Goal: Task Accomplishment & Management: Complete application form

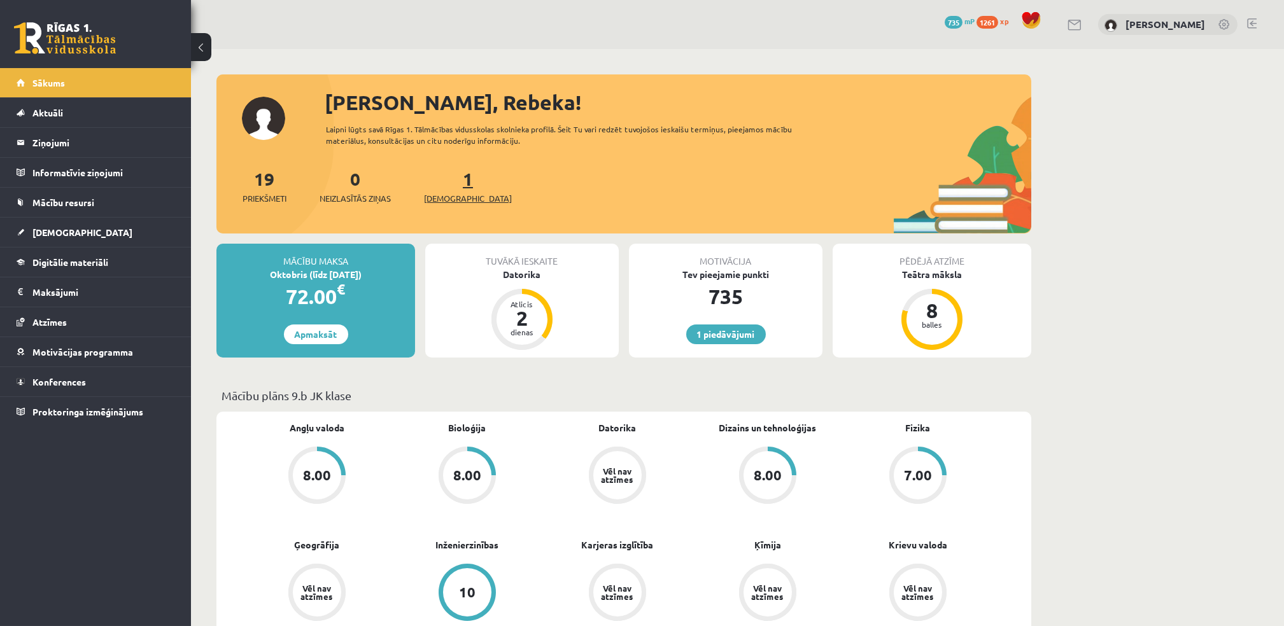
click at [442, 186] on link "1 Ieskaites" at bounding box center [468, 186] width 88 height 38
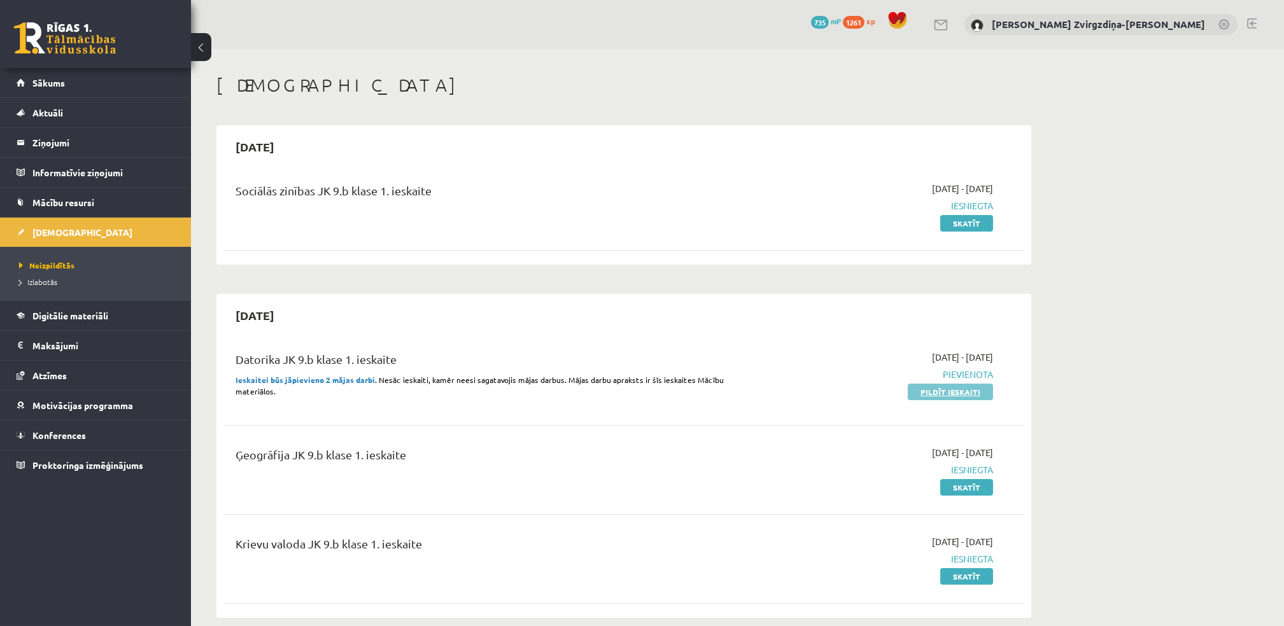
click at [922, 387] on link "Pildīt ieskaiti" at bounding box center [950, 392] width 85 height 17
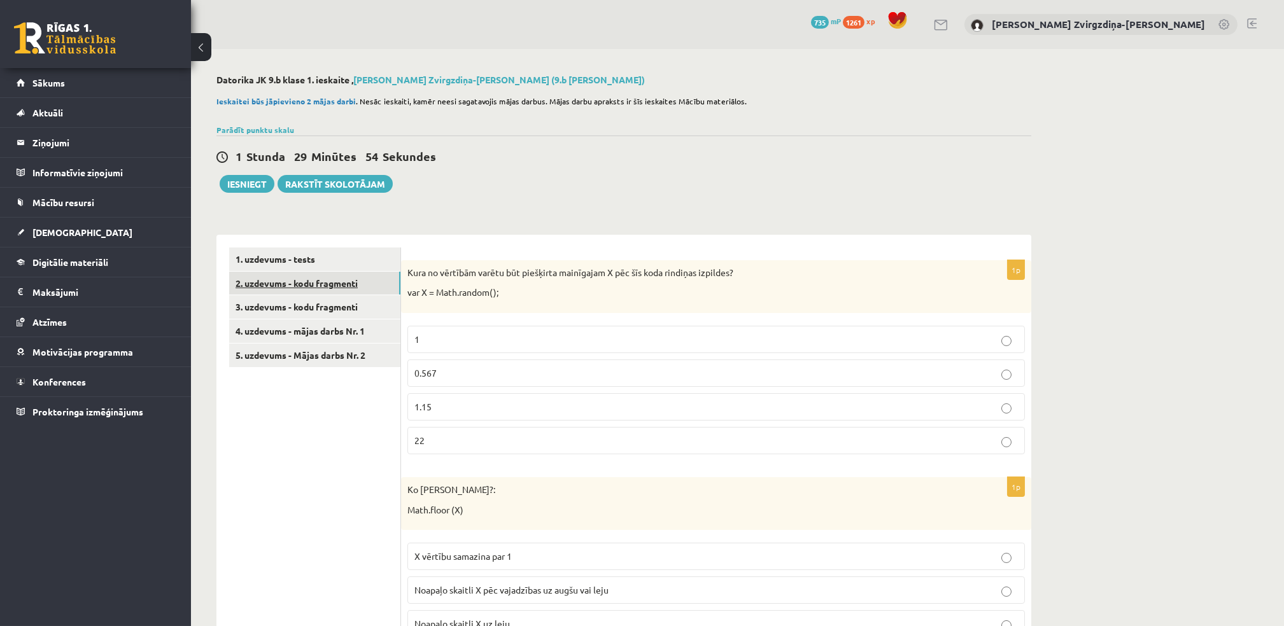
click at [355, 287] on link "2. uzdevums - kodu fragmenti" at bounding box center [314, 284] width 171 height 24
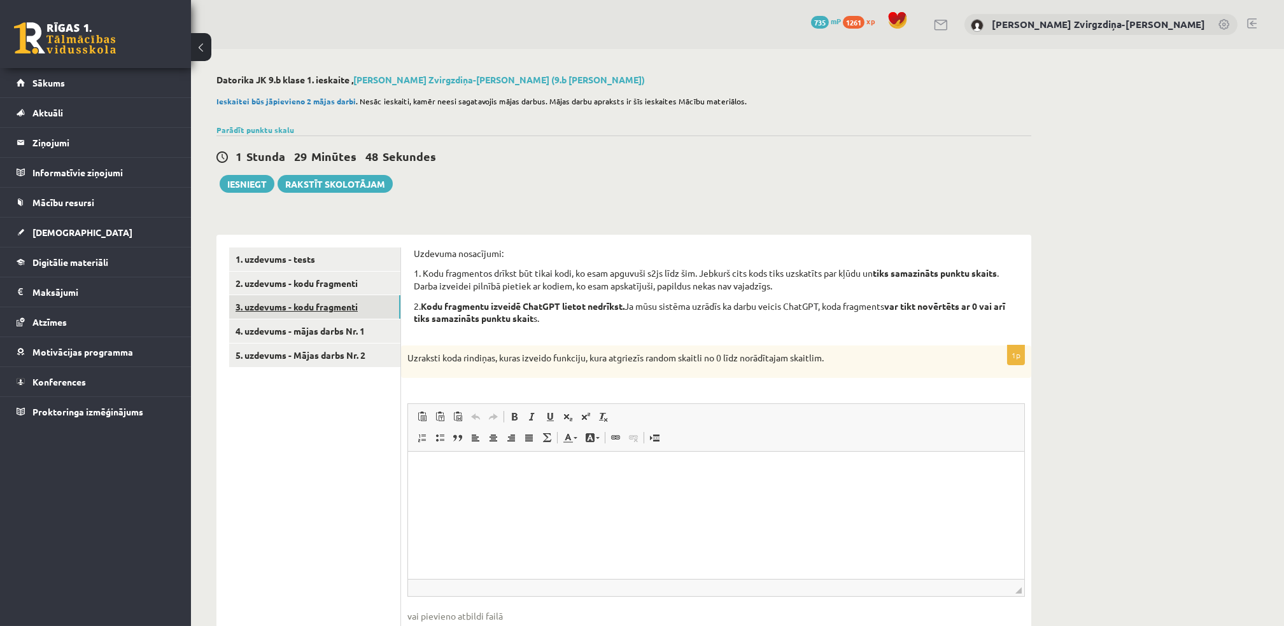
click at [347, 302] on link "3. uzdevums - kodu fragmenti" at bounding box center [314, 307] width 171 height 24
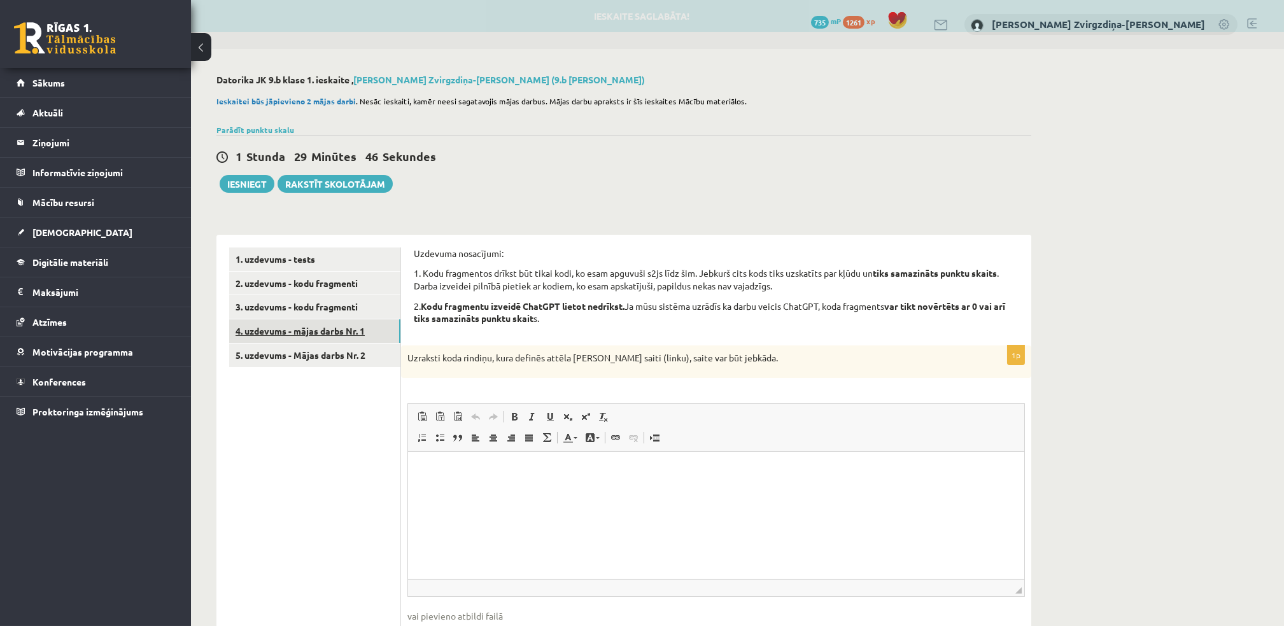
click at [348, 324] on link "4. uzdevums - mājas darbs Nr. 1" at bounding box center [314, 332] width 171 height 24
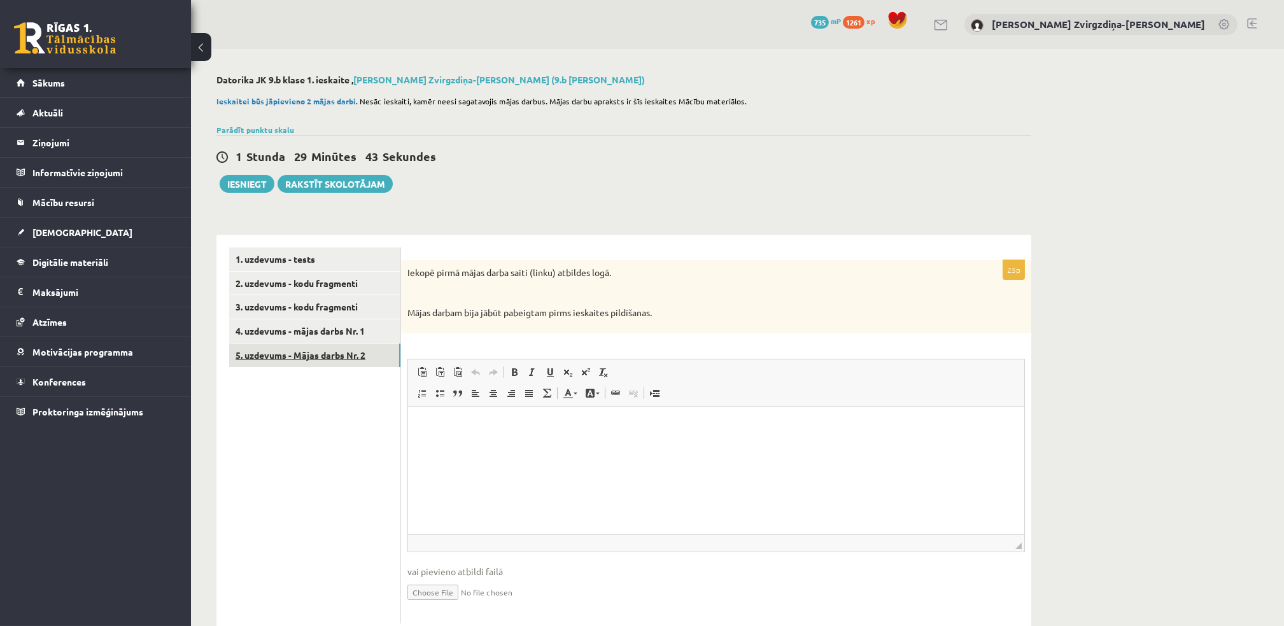
click at [355, 356] on link "5. uzdevums - Mājas darbs Nr. 2" at bounding box center [314, 356] width 171 height 24
click at [357, 331] on link "4. uzdevums - mājas darbs Nr. 1" at bounding box center [314, 332] width 171 height 24
click at [357, 306] on link "3. uzdevums - kodu fragmenti" at bounding box center [314, 307] width 171 height 24
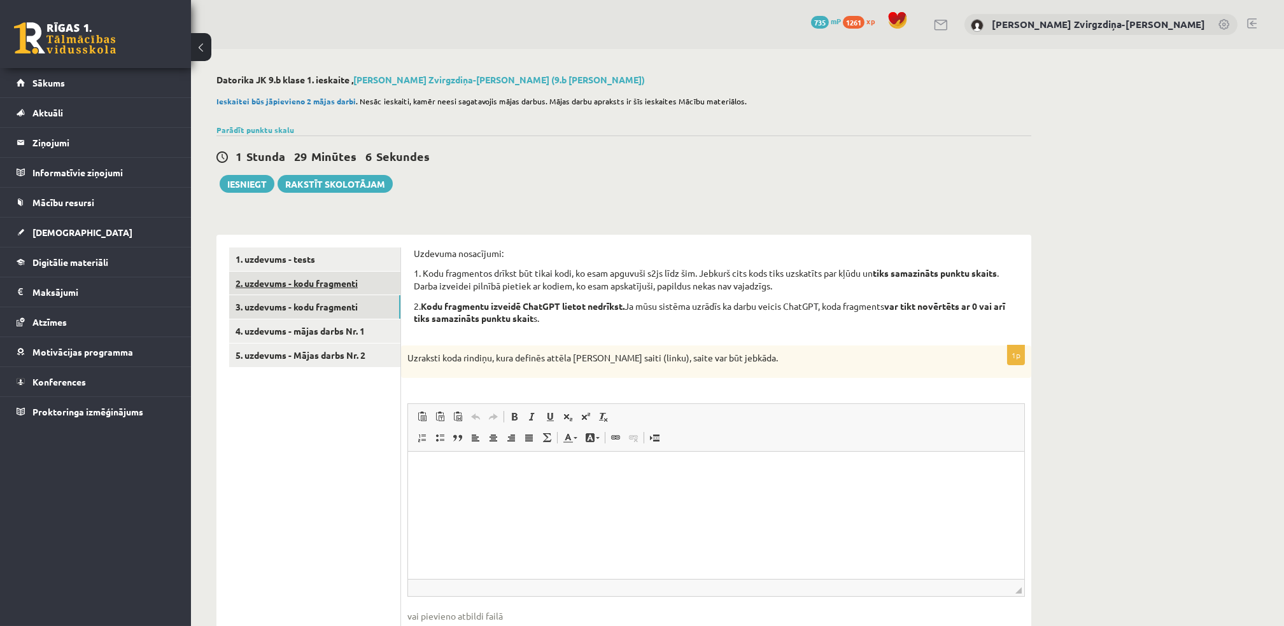
click at [272, 285] on link "2. uzdevums - kodu fragmenti" at bounding box center [314, 284] width 171 height 24
click at [361, 256] on link "1. uzdevums - tests" at bounding box center [314, 260] width 171 height 24
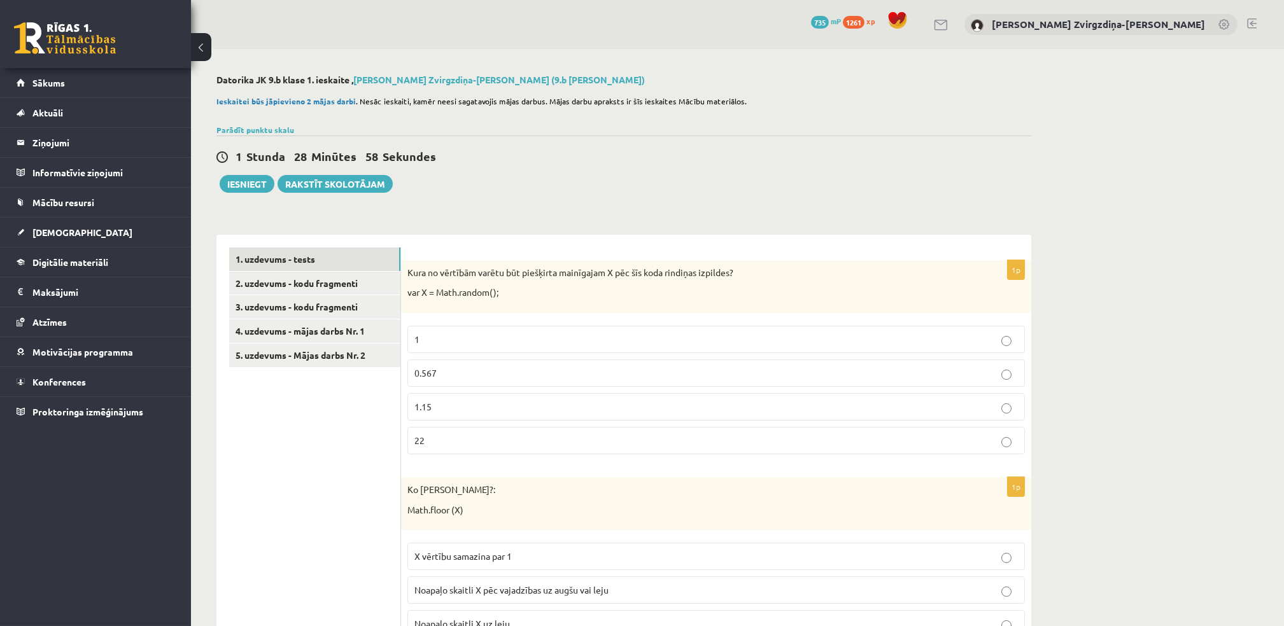
click at [403, 271] on div "Kura no vērtībām varētu būt piešķirta mainīgajam X pēc šīs koda rindiņas izpild…" at bounding box center [716, 286] width 630 height 53
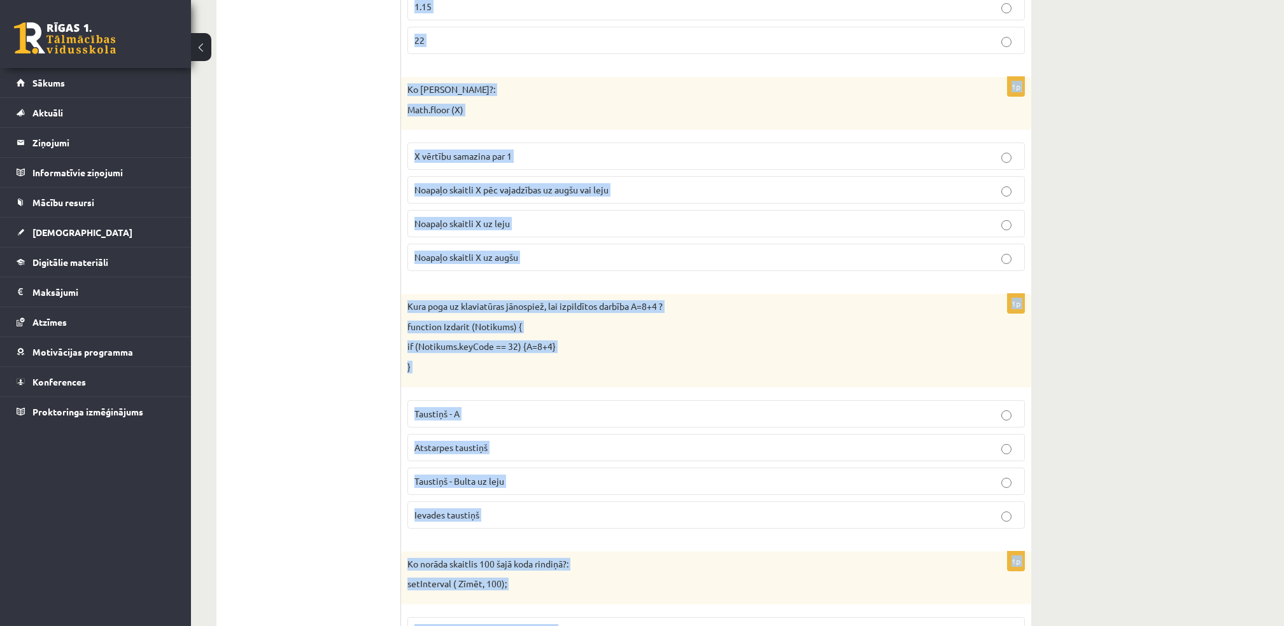
scroll to position [1045, 0]
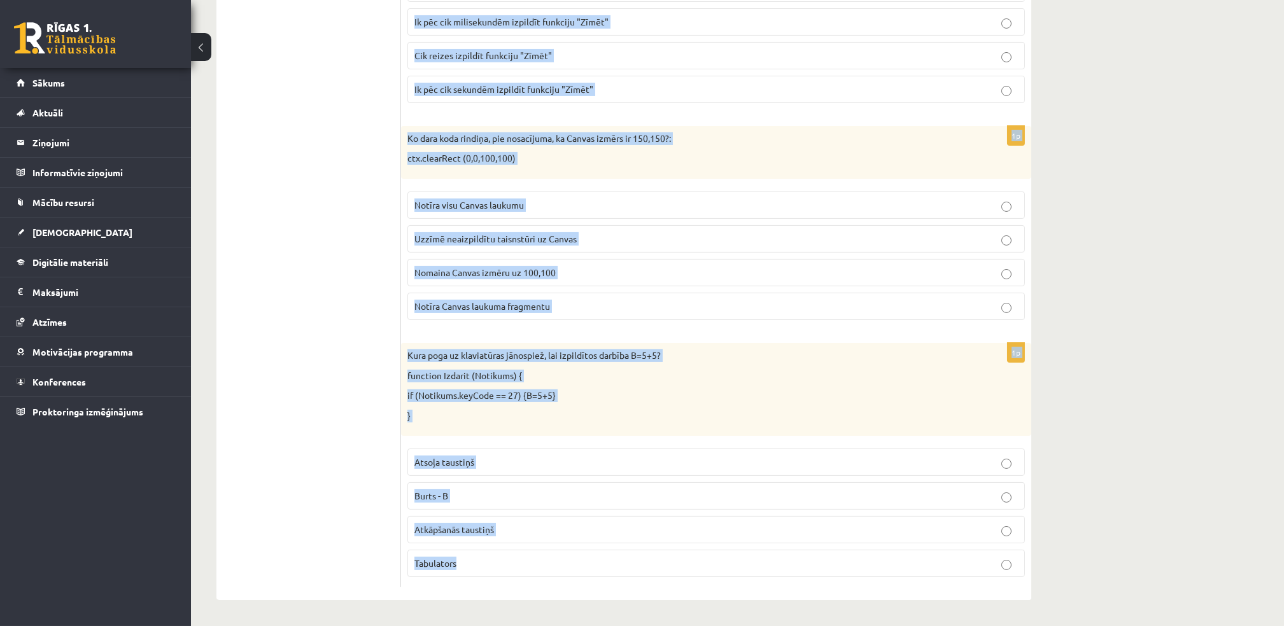
drag, startPoint x: 403, startPoint y: 271, endPoint x: 472, endPoint y: 561, distance: 299.1
copy body "Kura no vērtībām varētu būt piešķirta mainīgajam X pēc šīs koda rindiņas izpild…"
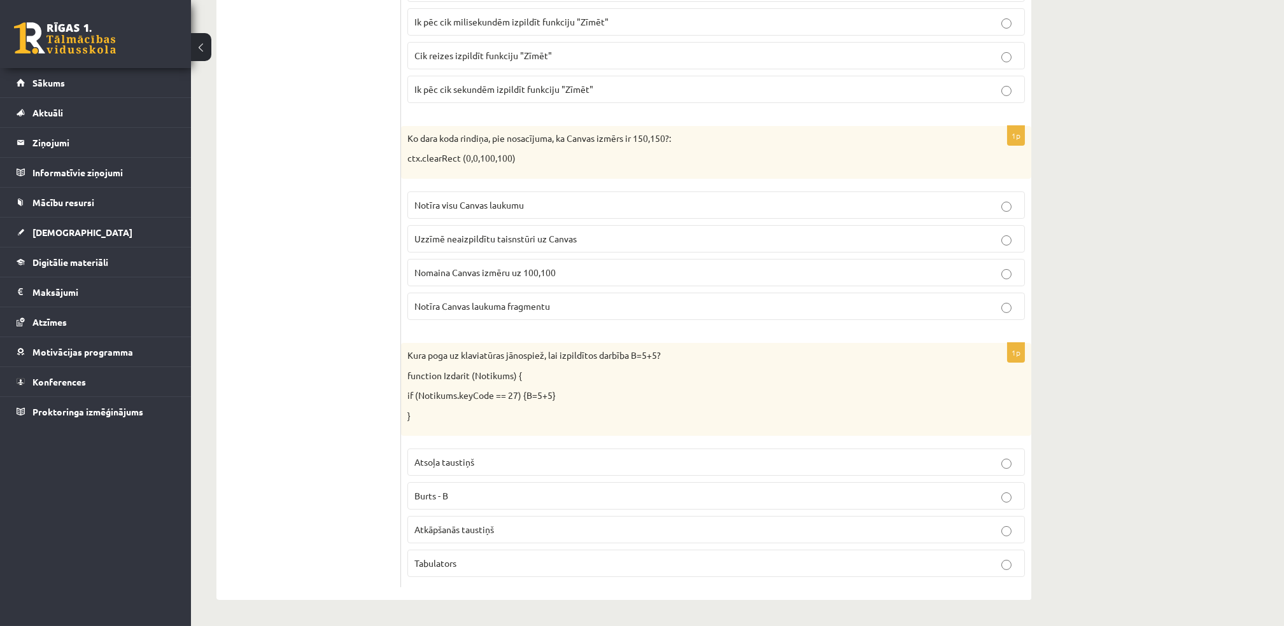
click at [545, 458] on p "Atsoļa taustiņš" at bounding box center [715, 462] width 603 height 13
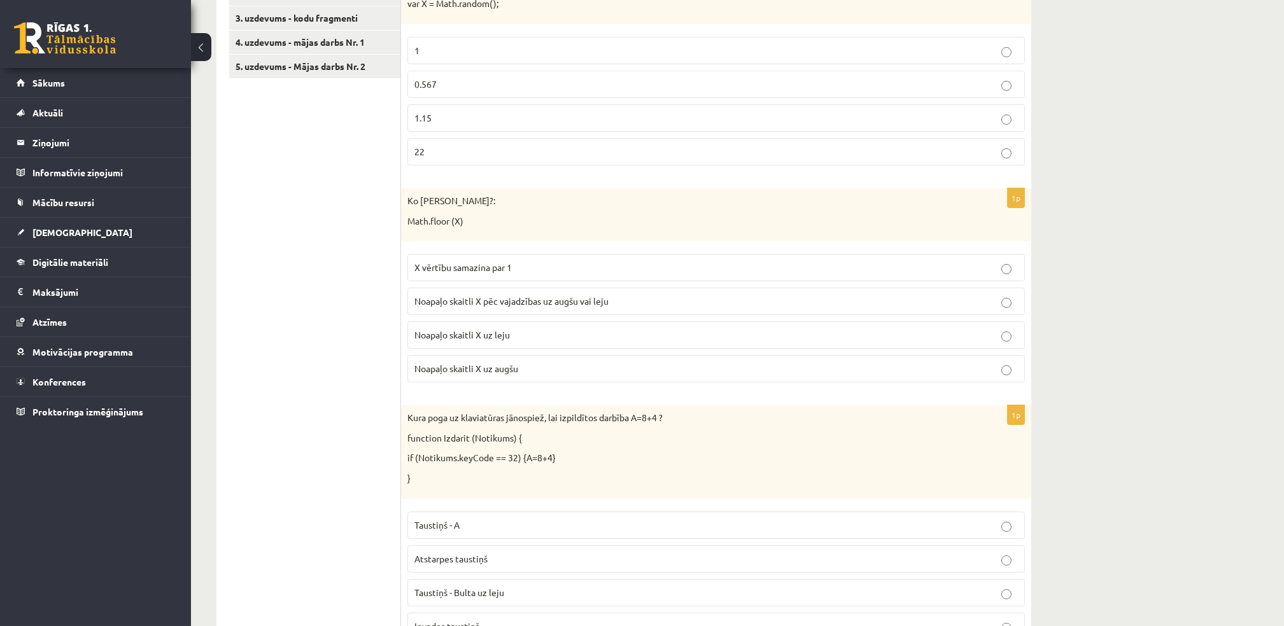
scroll to position [0, 0]
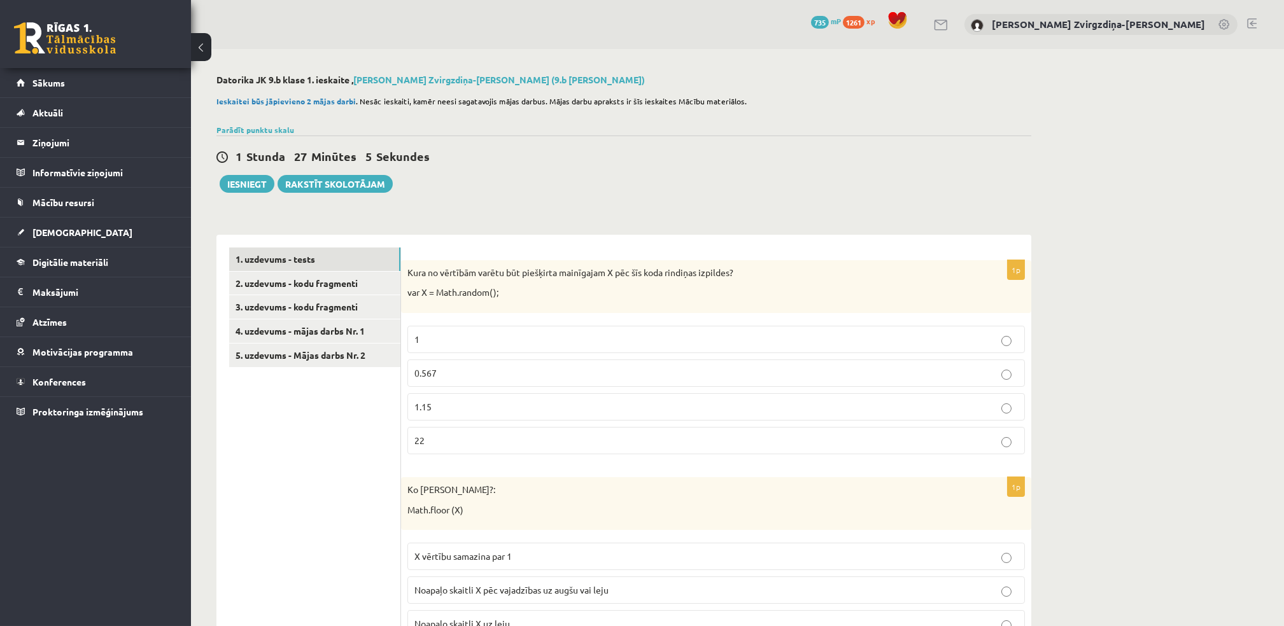
click at [516, 378] on p "0.567" at bounding box center [715, 373] width 603 height 13
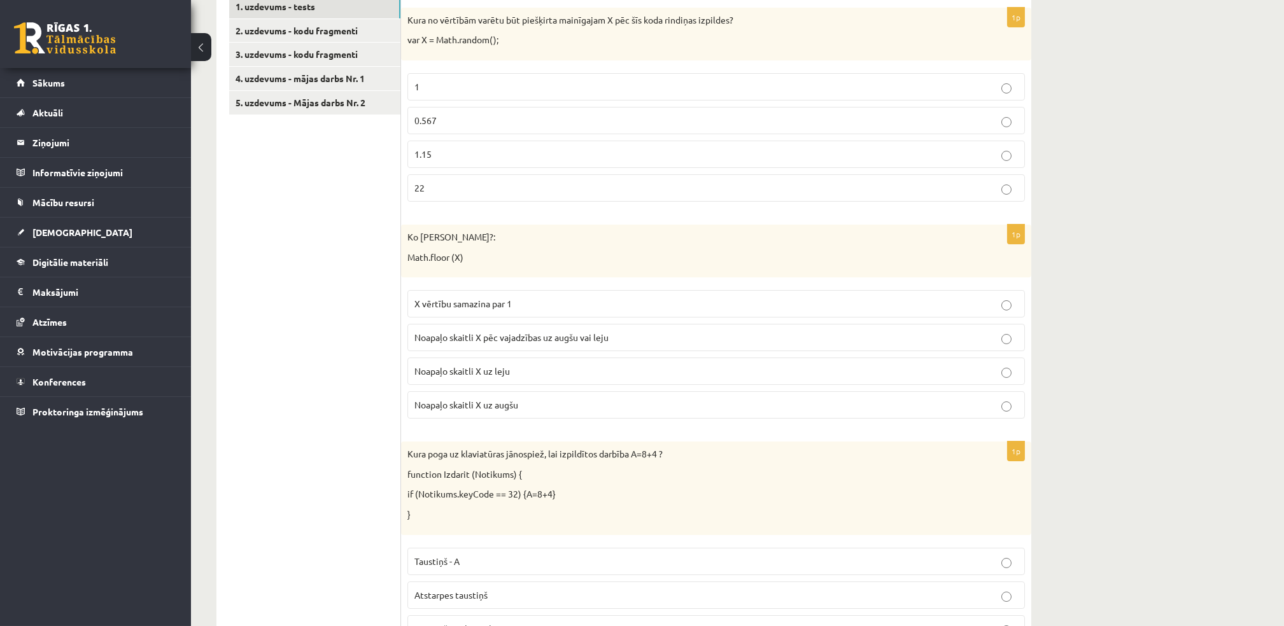
scroll to position [253, 0]
click at [547, 363] on label "Noapaļo skaitli X uz leju" at bounding box center [715, 370] width 617 height 27
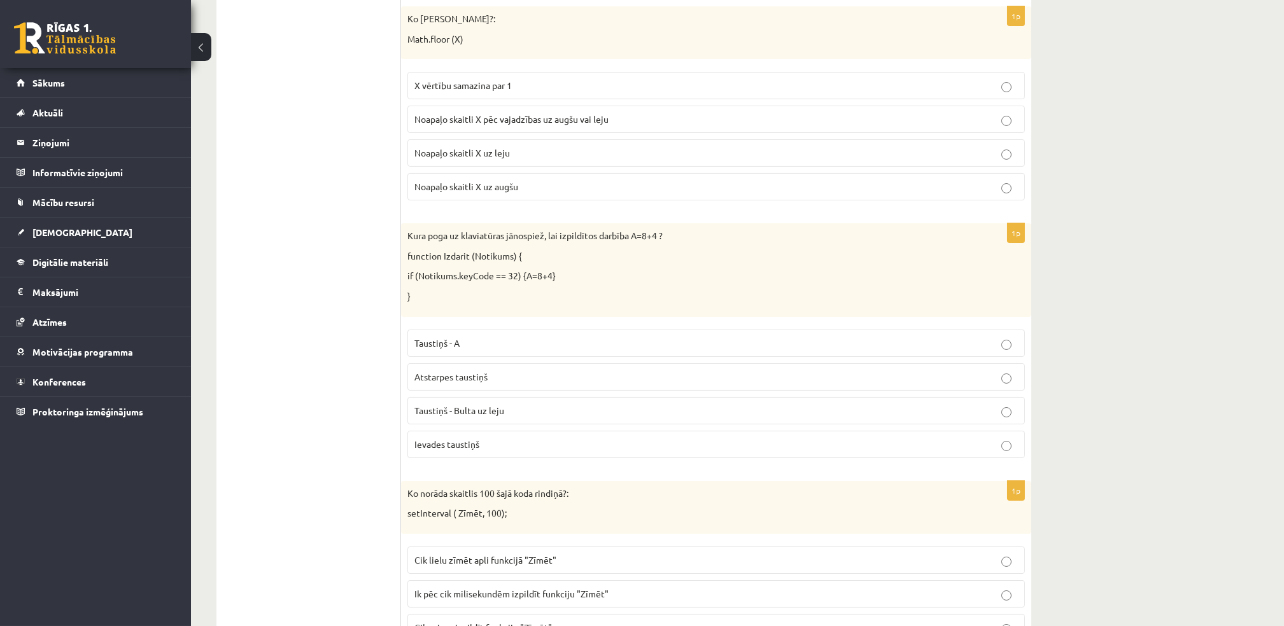
scroll to position [481, 0]
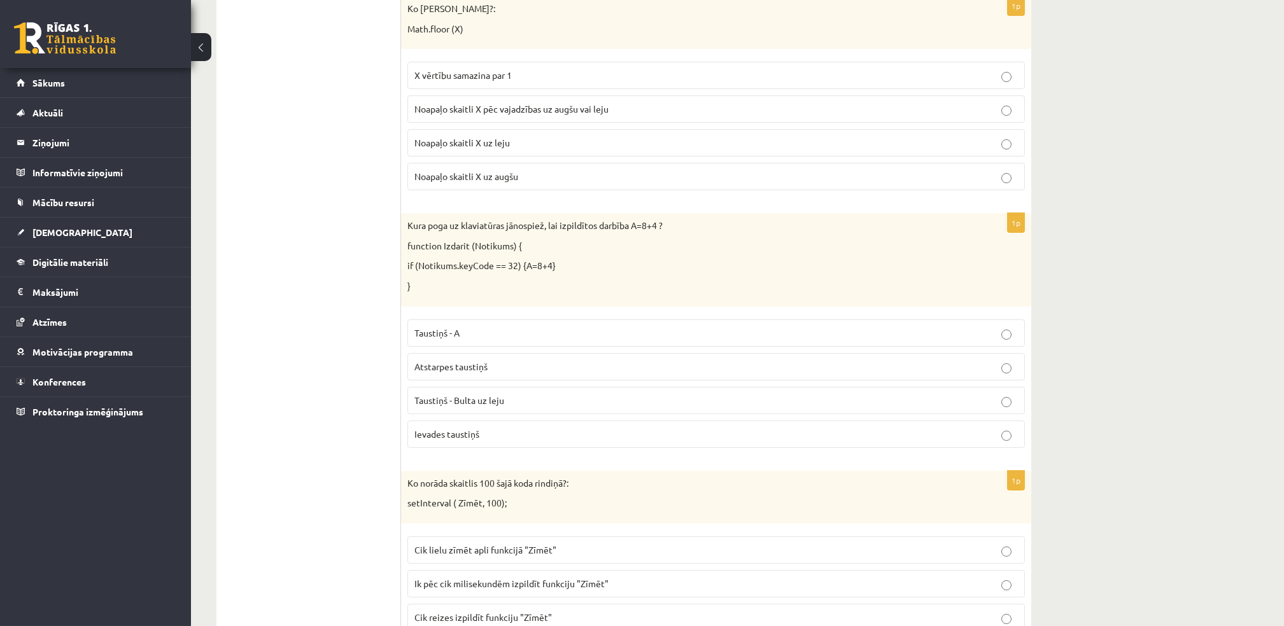
click at [534, 364] on p "Atstarpes taustiņš" at bounding box center [715, 366] width 603 height 13
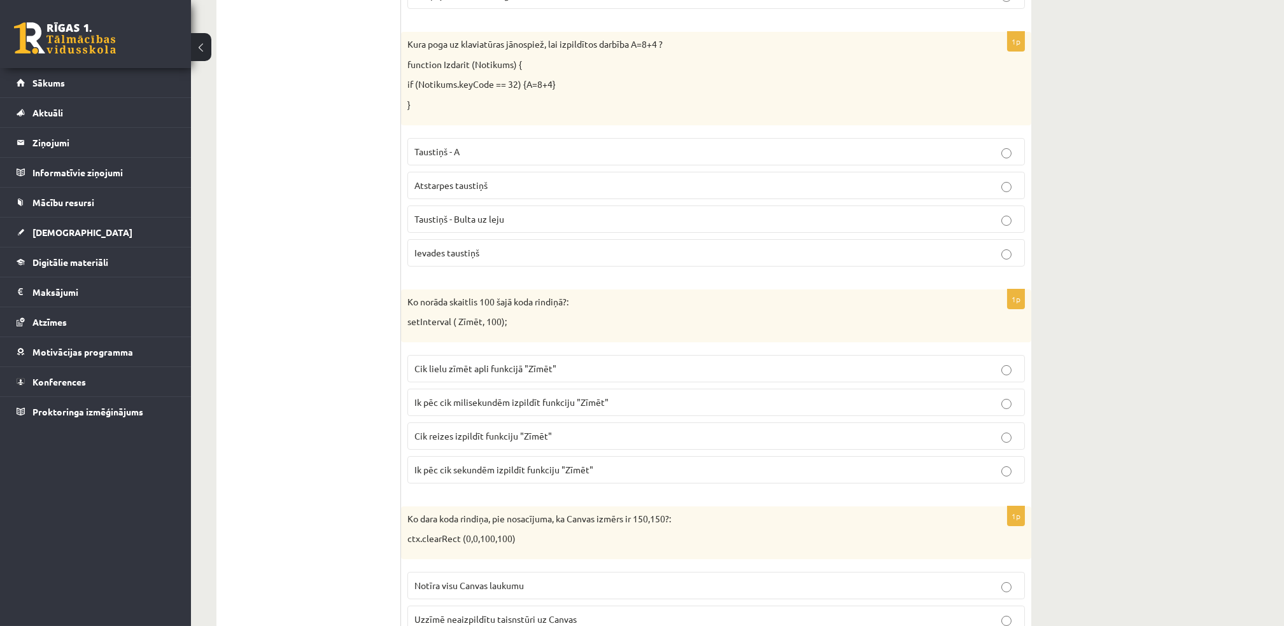
scroll to position [683, 0]
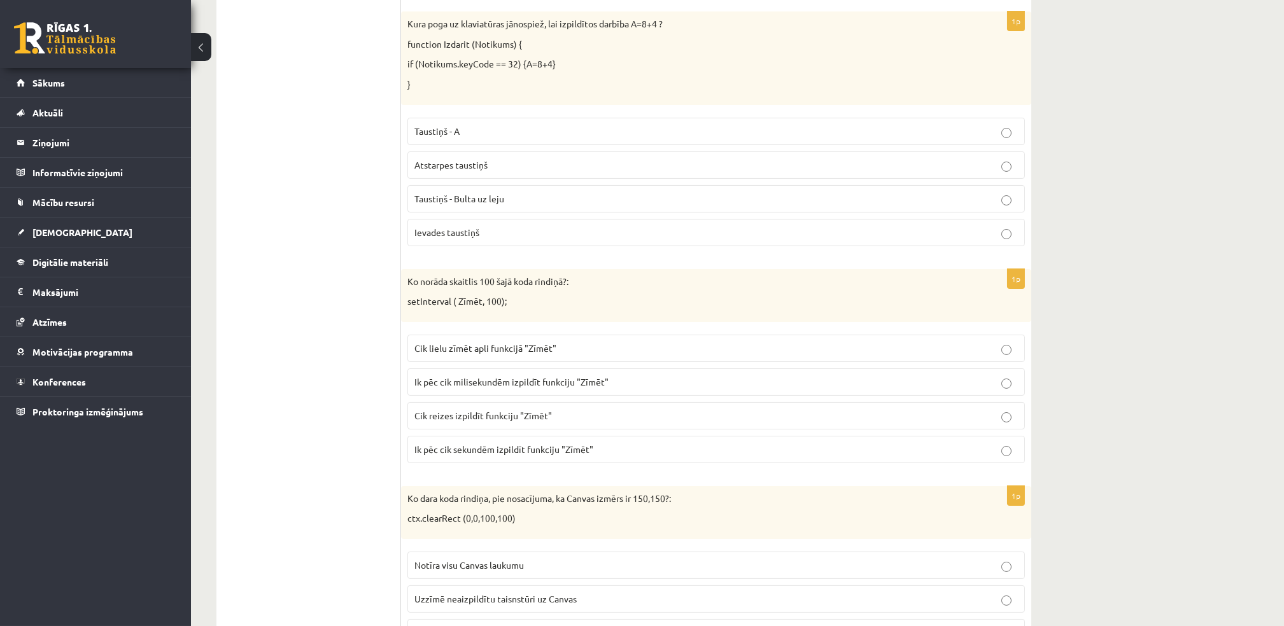
click at [567, 379] on span "Ik pēc cik milisekundēm izpildīt funkciju "Zīmēt"" at bounding box center [511, 381] width 194 height 11
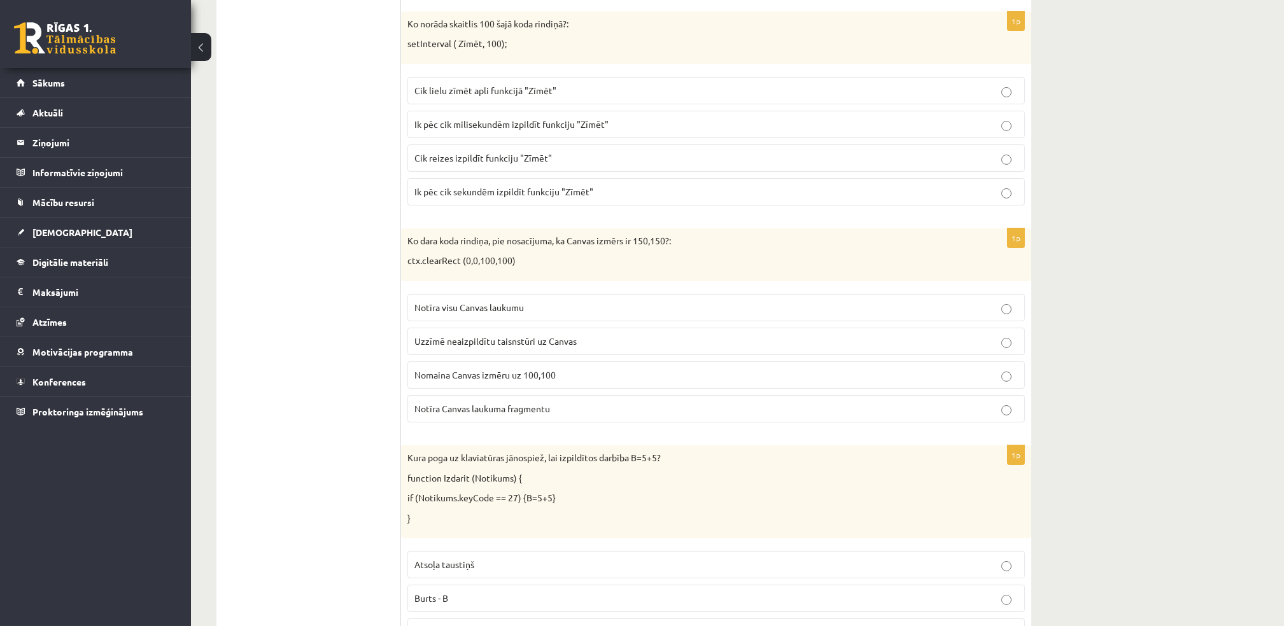
scroll to position [945, 0]
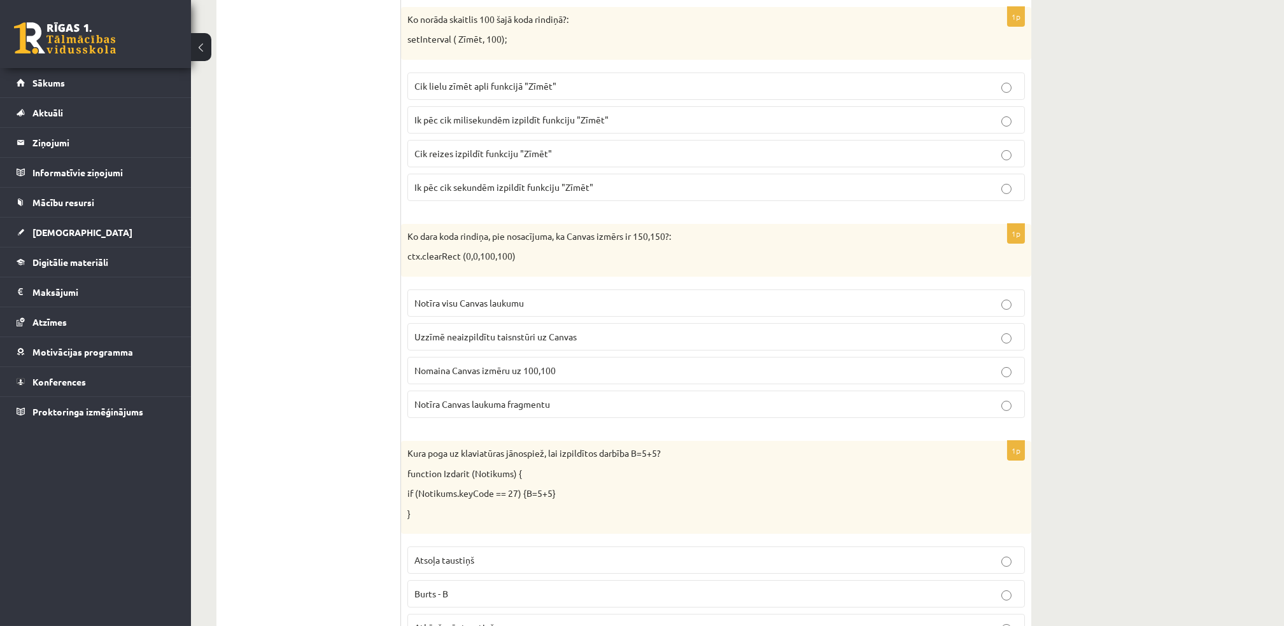
click at [577, 297] on p "Notīra visu Canvas laukumu" at bounding box center [715, 303] width 603 height 13
click at [575, 403] on p "Notīra Canvas laukuma fragmentu" at bounding box center [715, 404] width 603 height 13
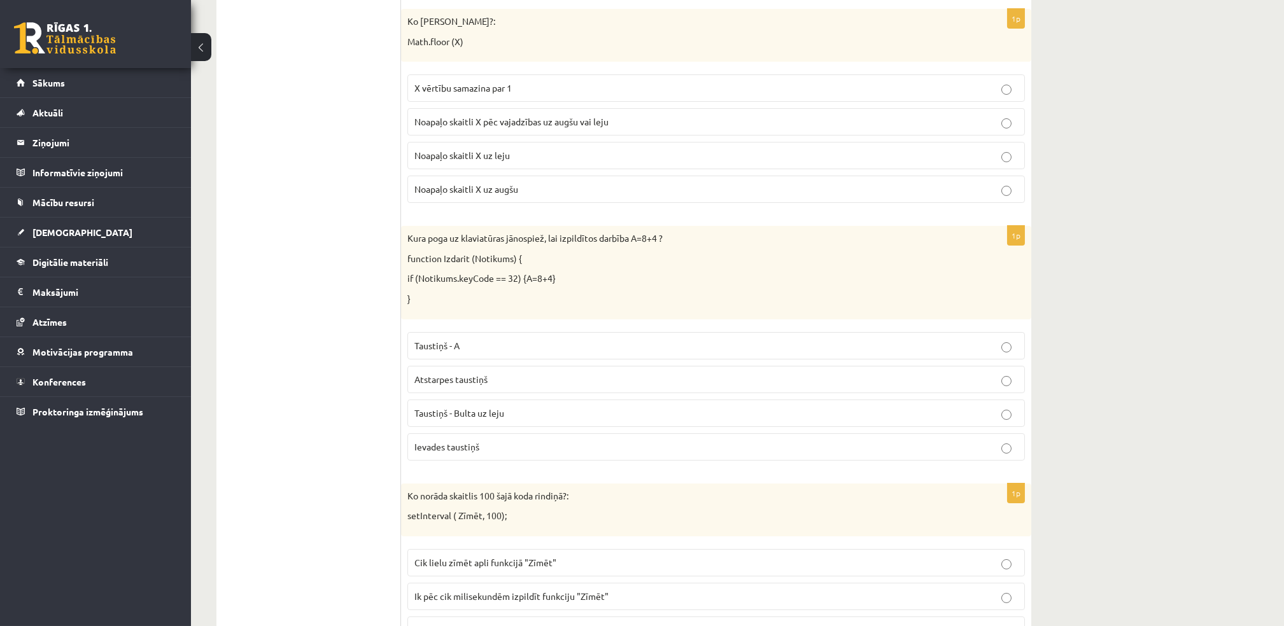
scroll to position [0, 0]
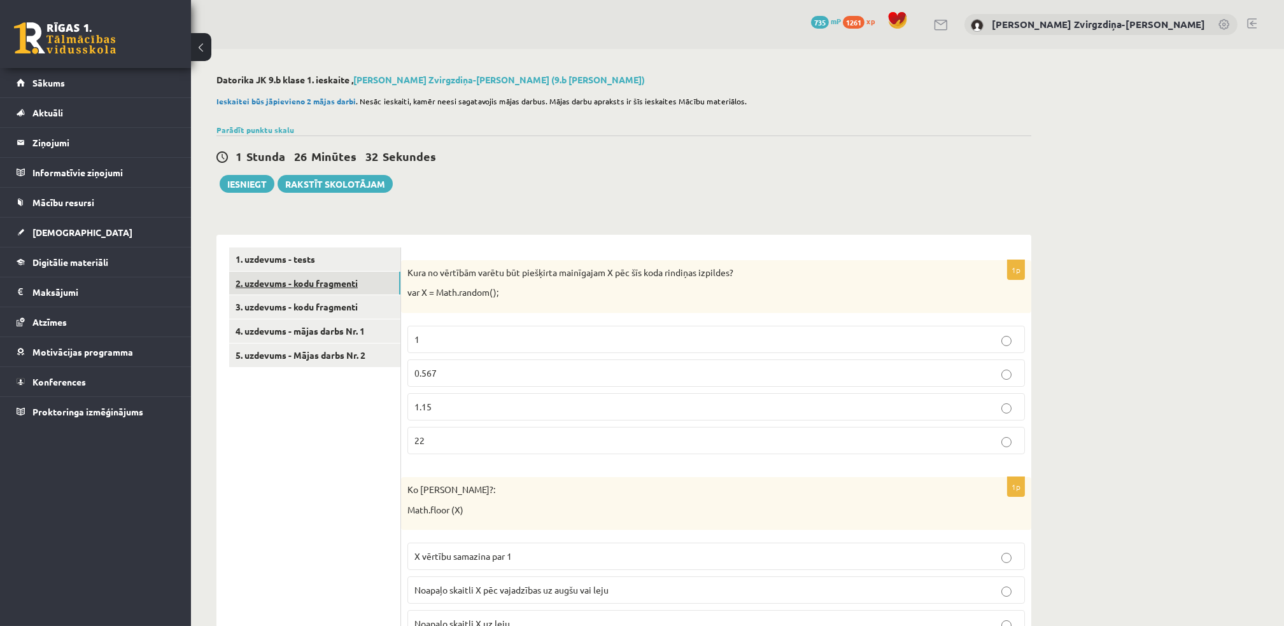
click at [369, 291] on link "2. uzdevums - kodu fragmenti" at bounding box center [314, 284] width 171 height 24
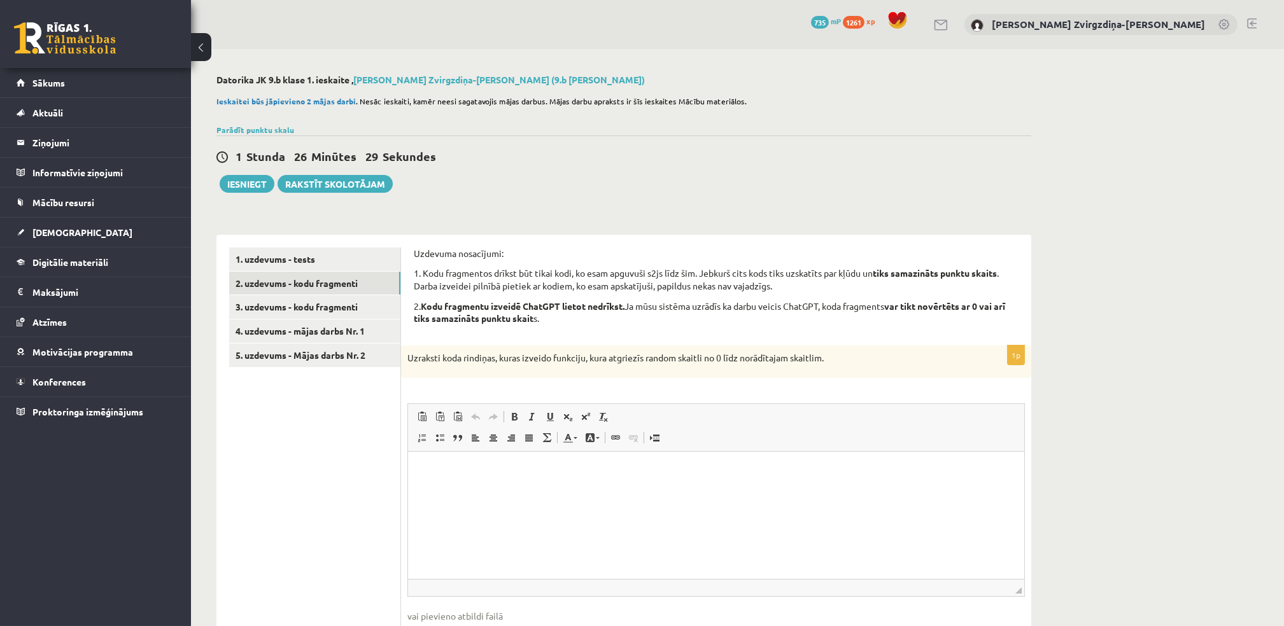
click at [414, 252] on p "Uzdevuma nosacījumi:" at bounding box center [716, 254] width 605 height 13
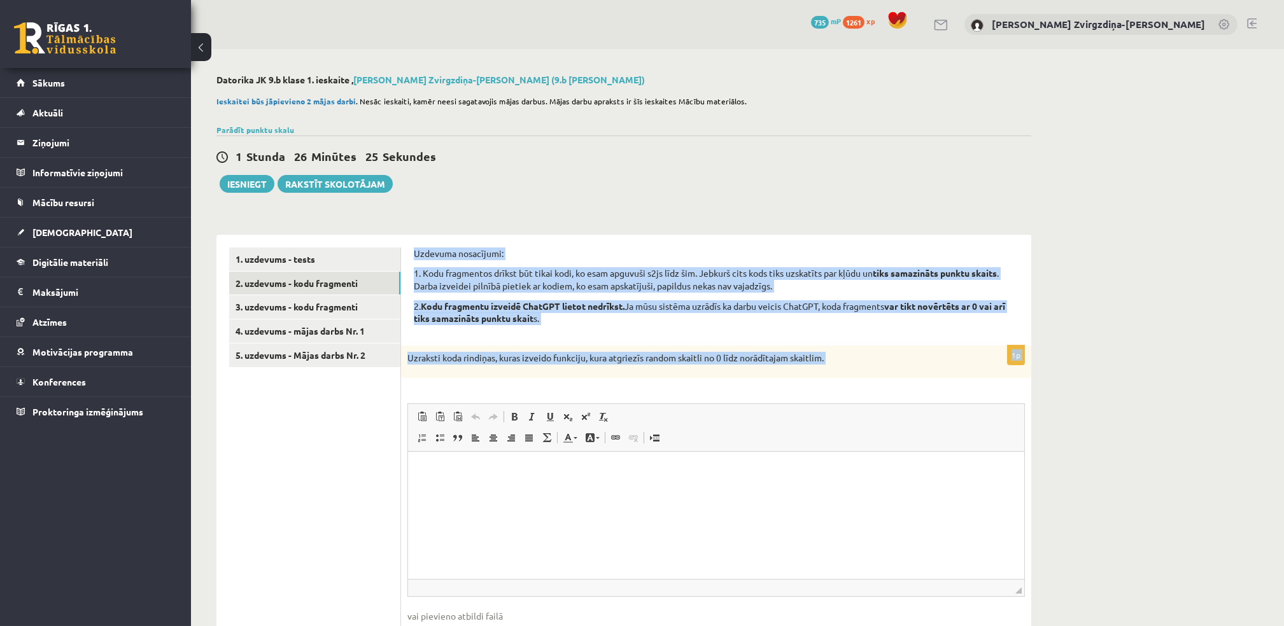
drag, startPoint x: 413, startPoint y: 252, endPoint x: 866, endPoint y: 364, distance: 466.2
copy form "Uzdevuma nosacījumi: 1. Kodu fragmentos drīkst būt tikai kodi, ko esam apguvuši…"
click at [619, 248] on p "Uzdevuma nosacījumi:" at bounding box center [716, 254] width 605 height 13
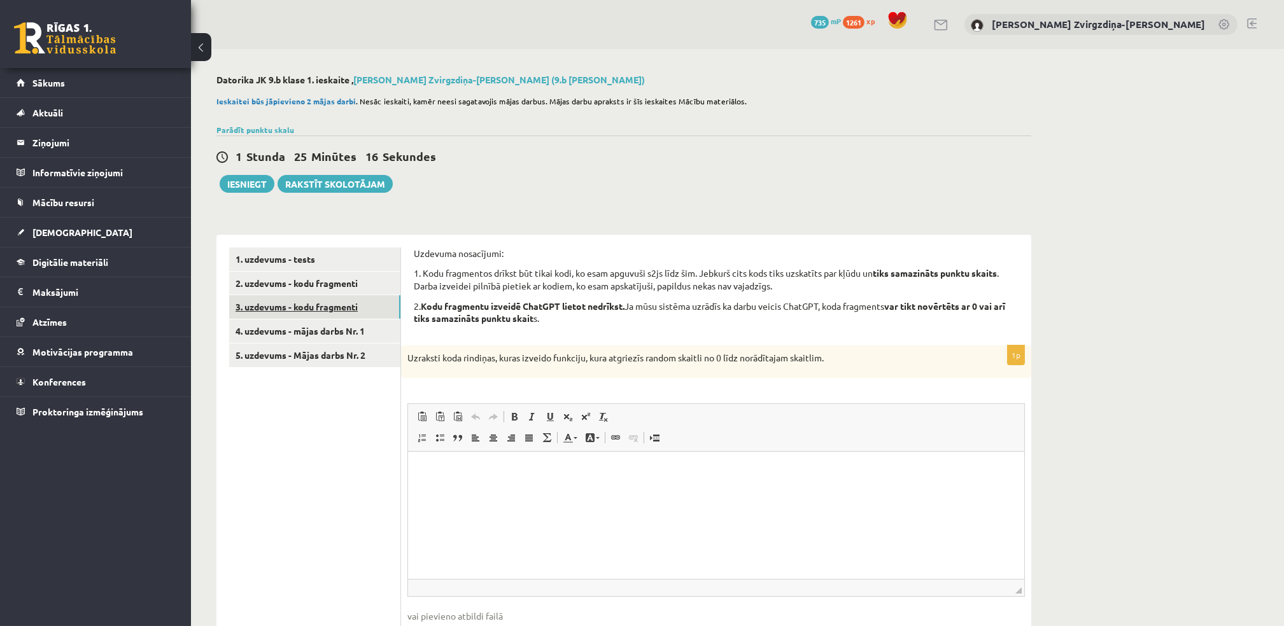
click at [362, 314] on link "3. uzdevums - kodu fragmenti" at bounding box center [314, 307] width 171 height 24
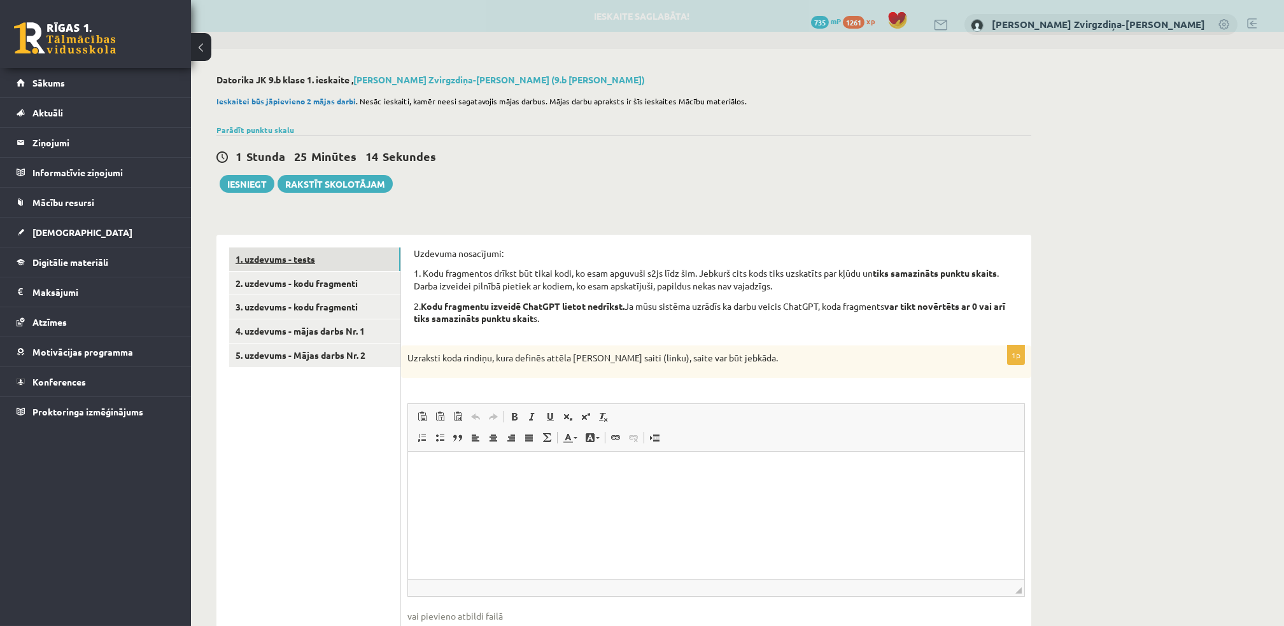
click at [358, 262] on link "1. uzdevums - tests" at bounding box center [314, 260] width 171 height 24
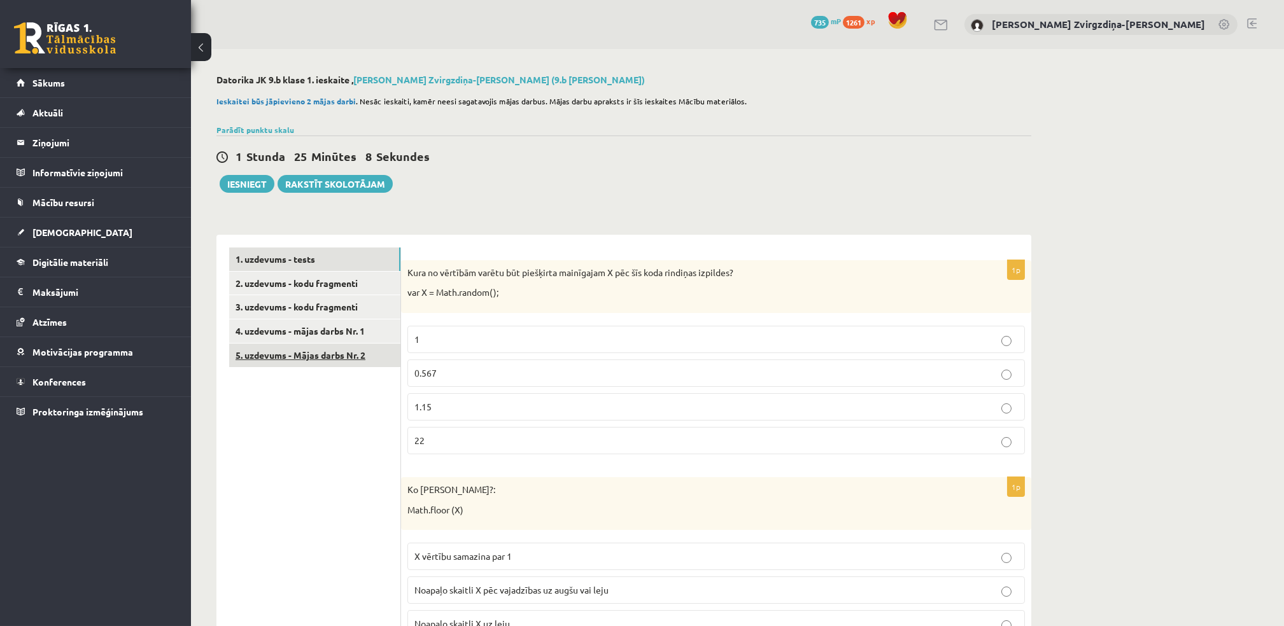
click at [330, 354] on link "5. uzdevums - Mājas darbs Nr. 2" at bounding box center [314, 356] width 171 height 24
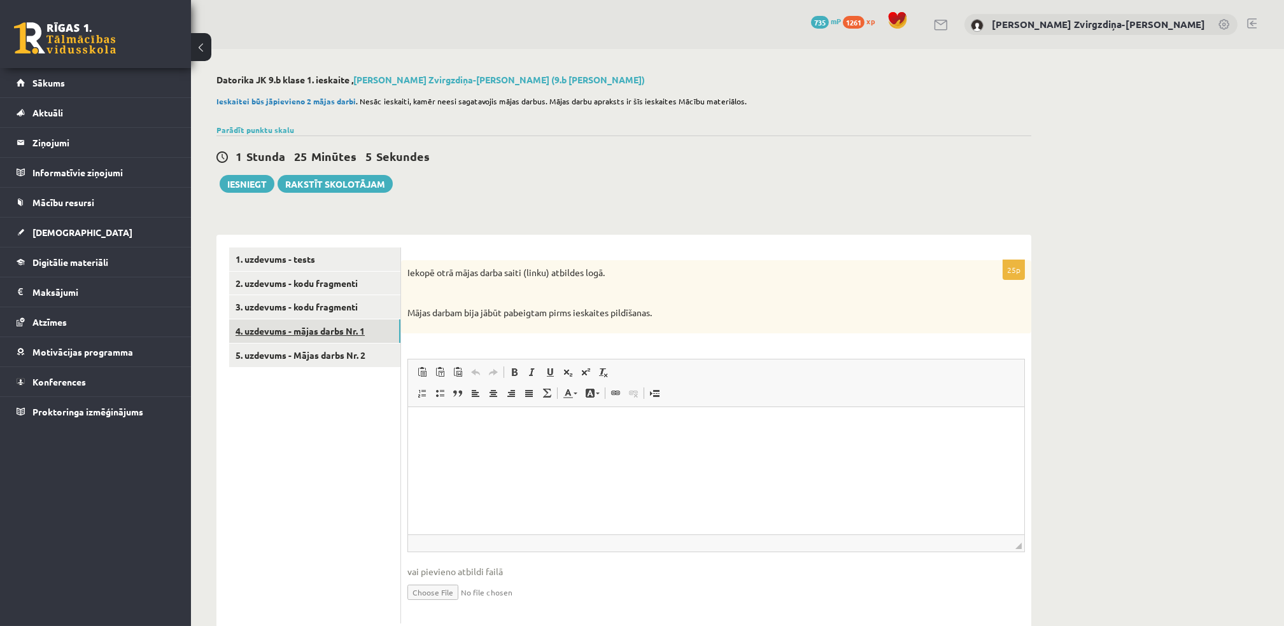
click at [360, 335] on link "4. uzdevums - mājas darbs Nr. 1" at bounding box center [314, 332] width 171 height 24
click at [345, 313] on link "3. uzdevums - kodu fragmenti" at bounding box center [314, 307] width 171 height 24
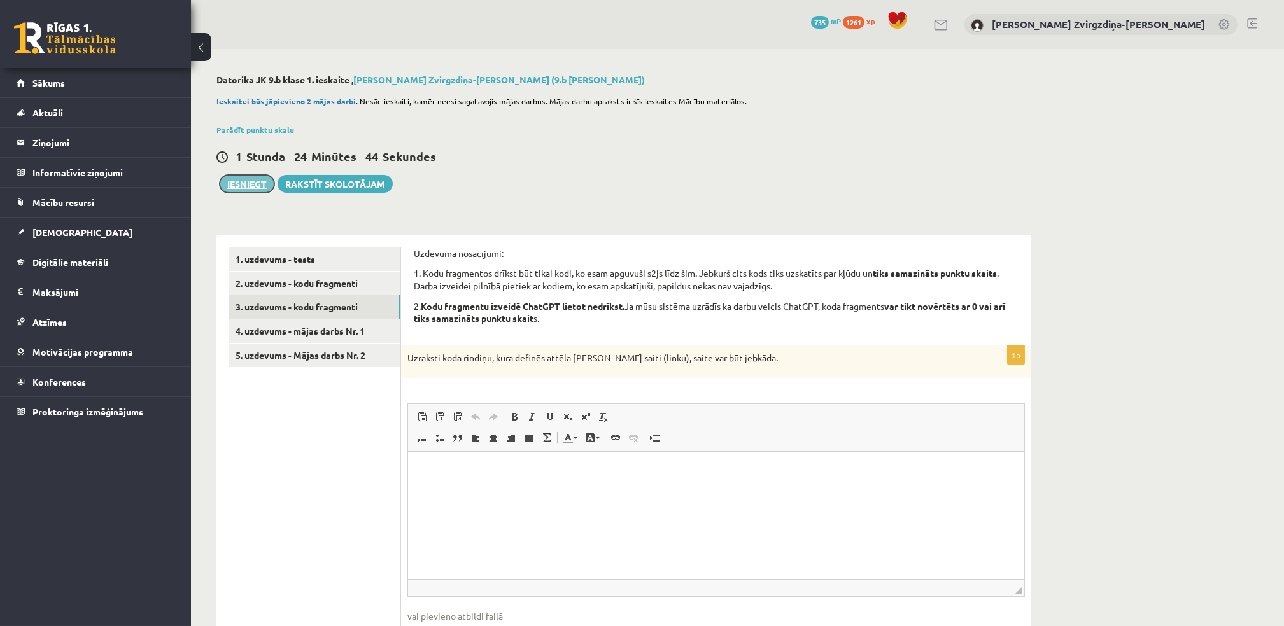
click at [253, 185] on button "Iesniegt" at bounding box center [247, 184] width 55 height 18
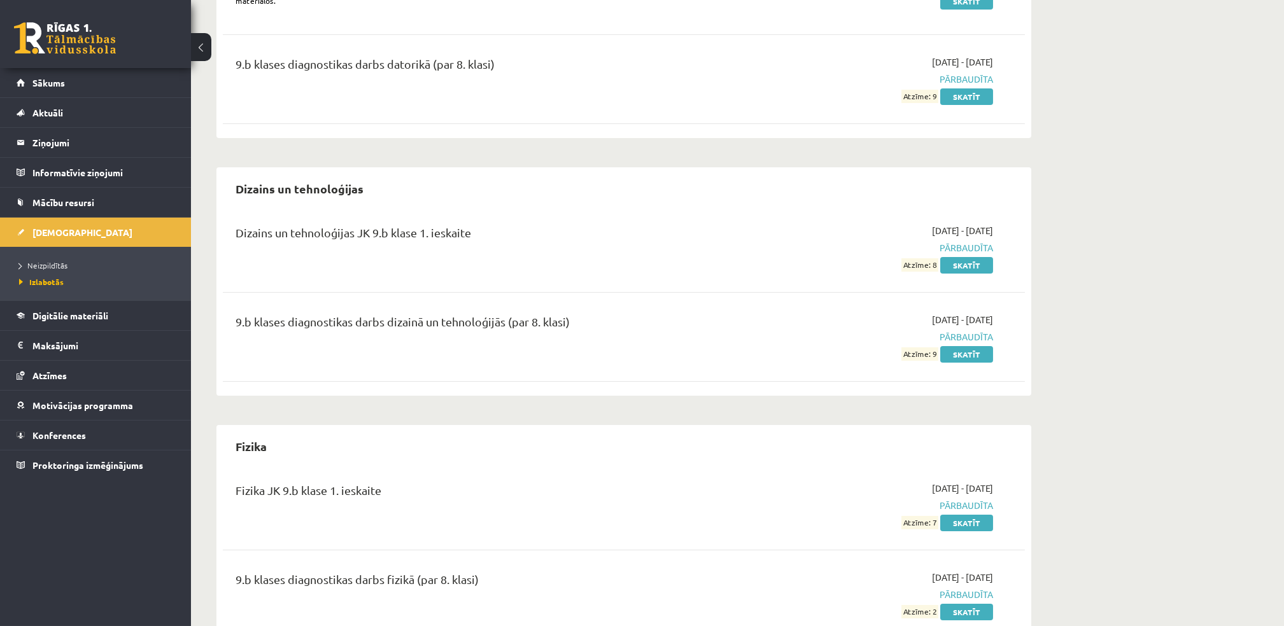
scroll to position [724, 0]
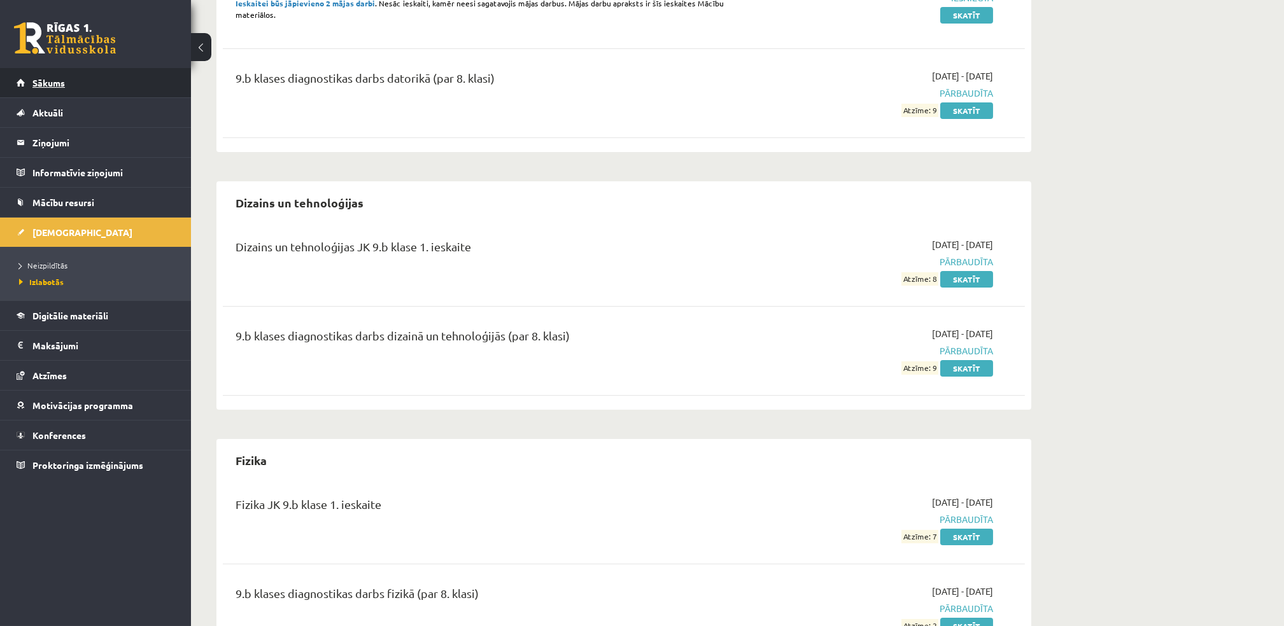
click at [110, 78] on link "Sākums" at bounding box center [96, 82] width 159 height 29
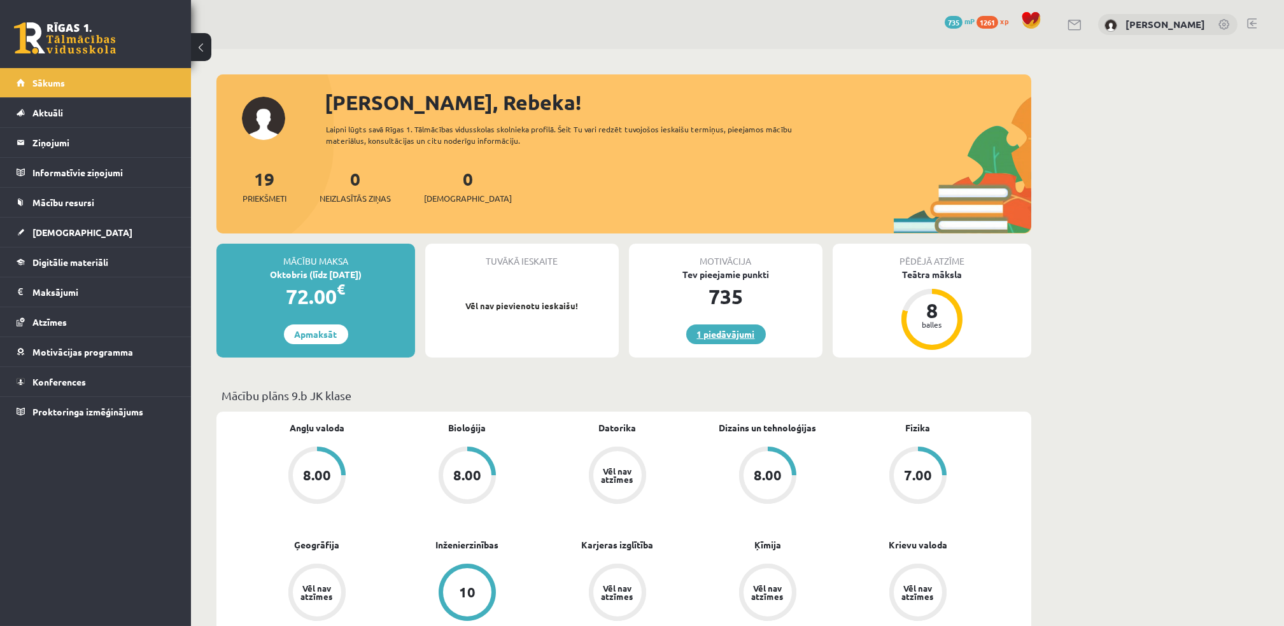
click at [710, 327] on link "1 piedāvājumi" at bounding box center [726, 335] width 80 height 20
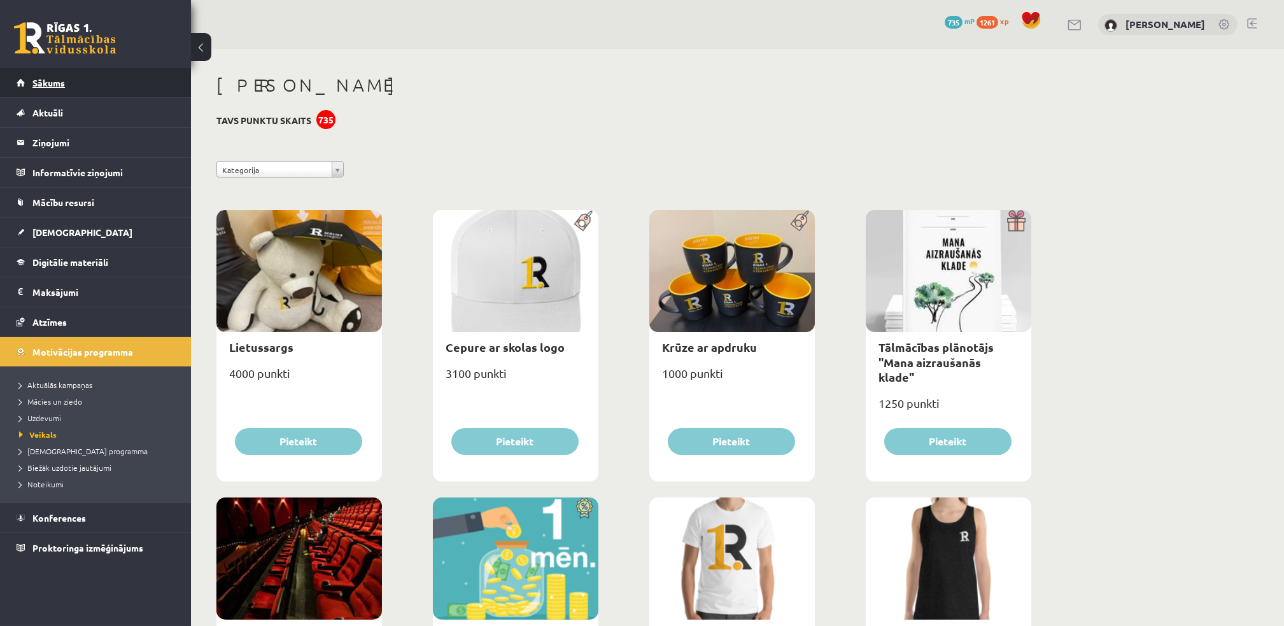
click at [117, 74] on link "Sākums" at bounding box center [96, 82] width 159 height 29
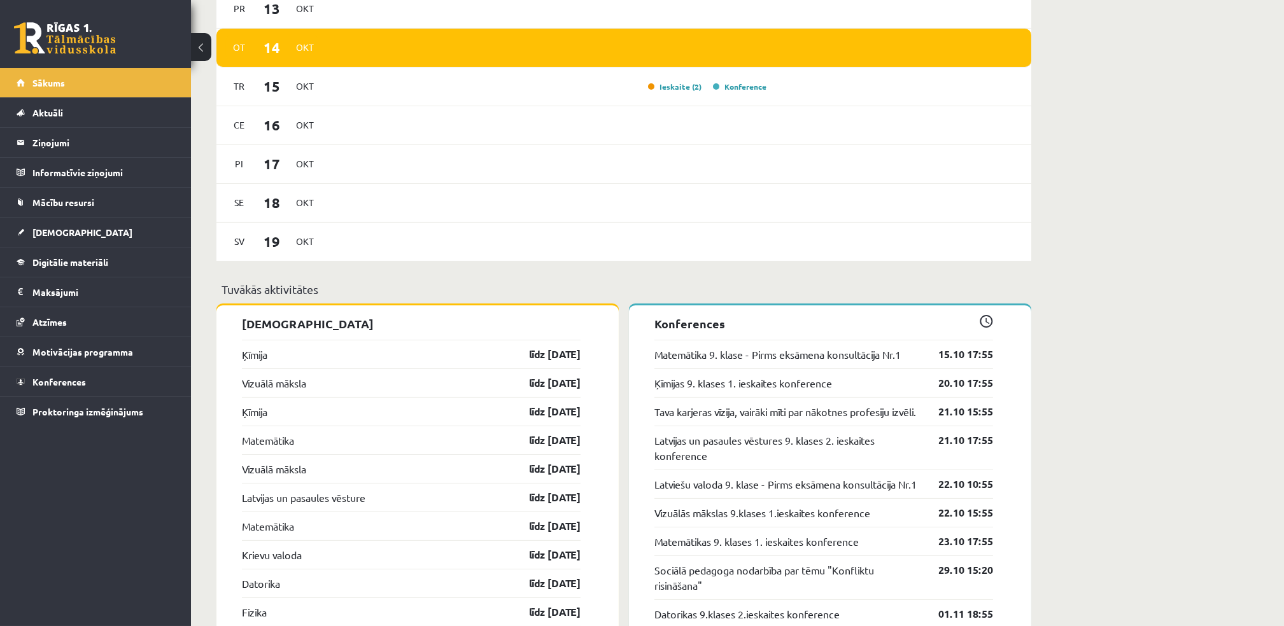
scroll to position [981, 0]
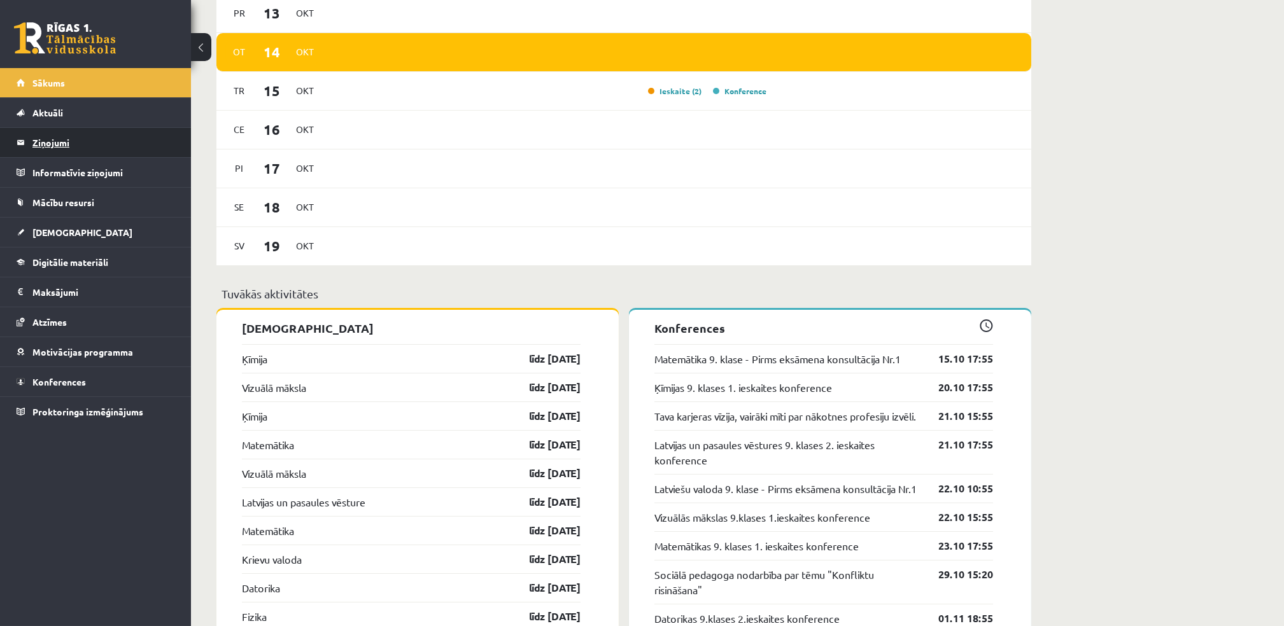
click at [98, 135] on legend "Ziņojumi 0" at bounding box center [103, 142] width 143 height 29
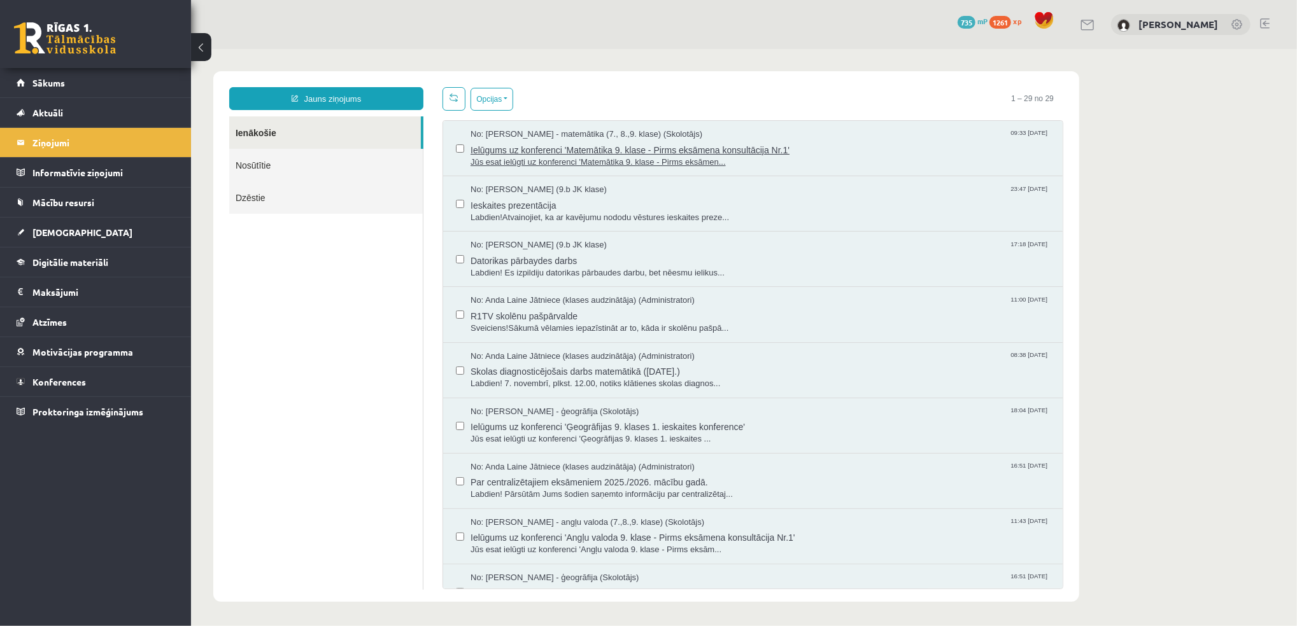
click at [595, 152] on span "Ielūgums uz konferenci 'Matemātika 9. klase - Pirms eksāmena konsultācija Nr.1'" at bounding box center [759, 148] width 579 height 16
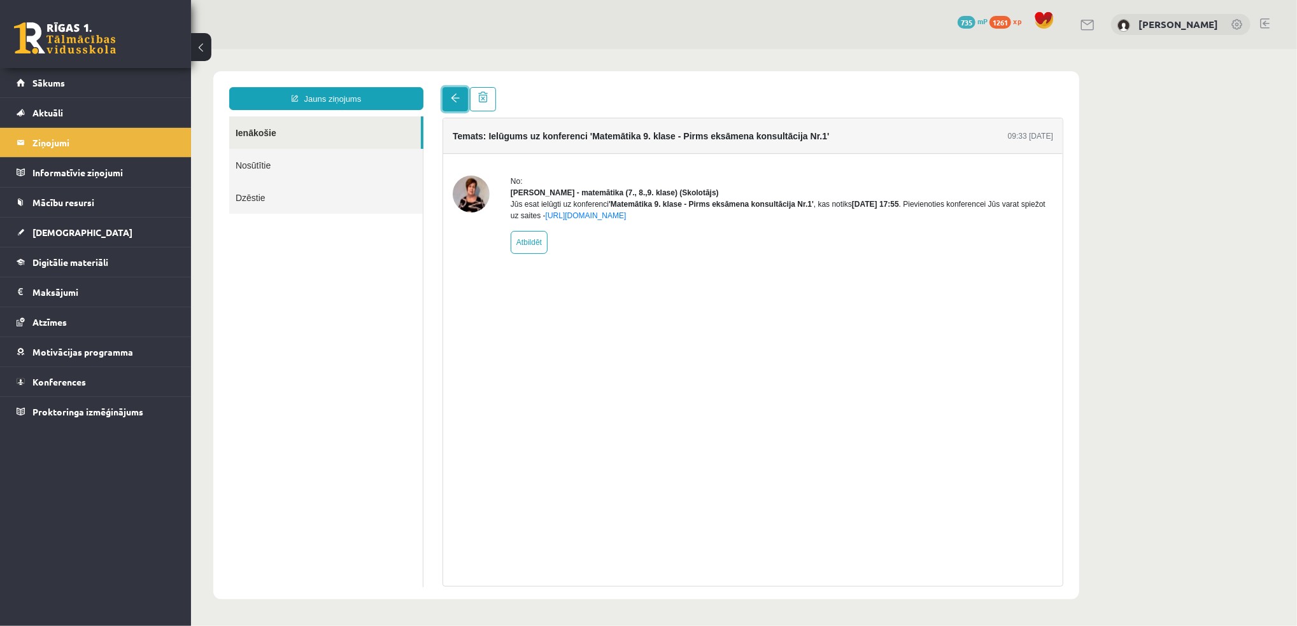
click at [450, 101] on span at bounding box center [454, 97] width 9 height 9
click at [450, 98] on span at bounding box center [454, 97] width 9 height 9
click at [456, 99] on span at bounding box center [454, 97] width 9 height 9
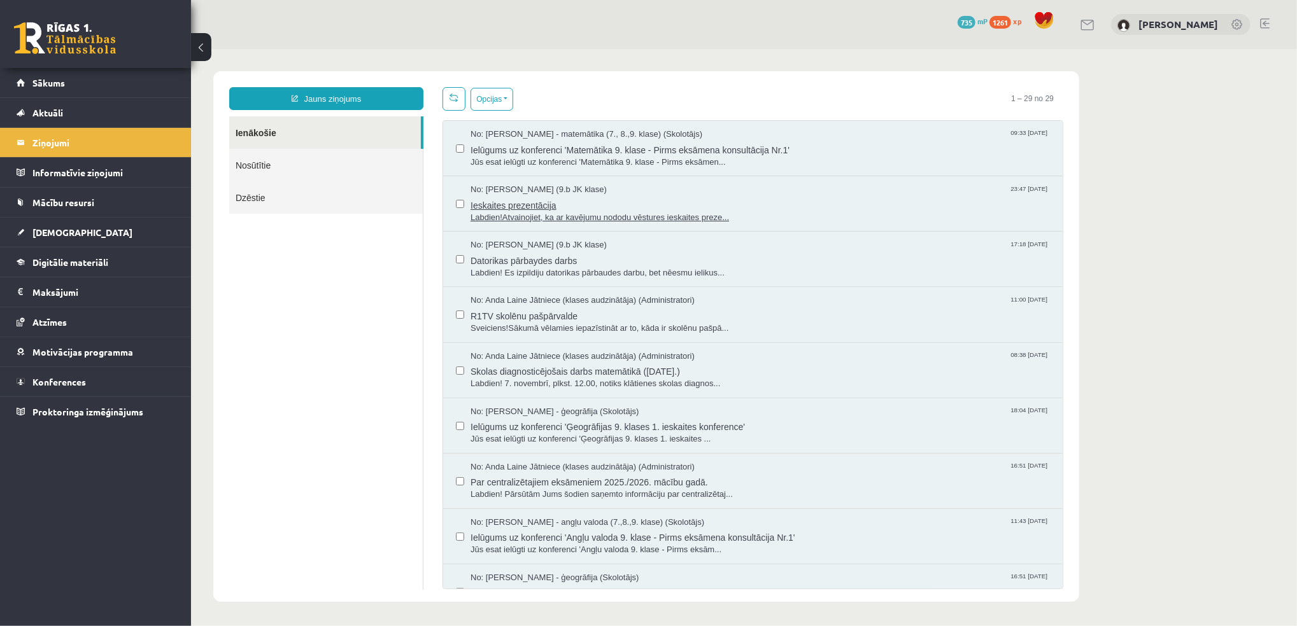
click at [532, 222] on span "Labdien!Atvainojiet, ka ar kavējumu nododu vēstures ieskaites preze..." at bounding box center [759, 217] width 579 height 12
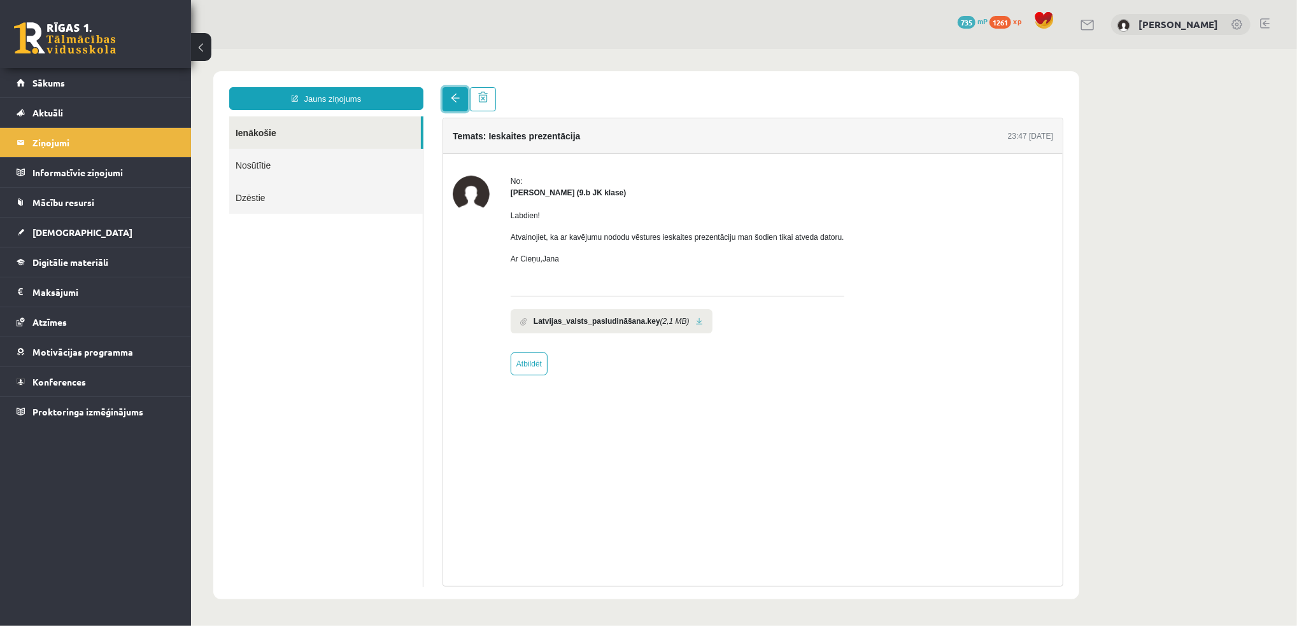
click at [460, 91] on link at bounding box center [454, 99] width 25 height 24
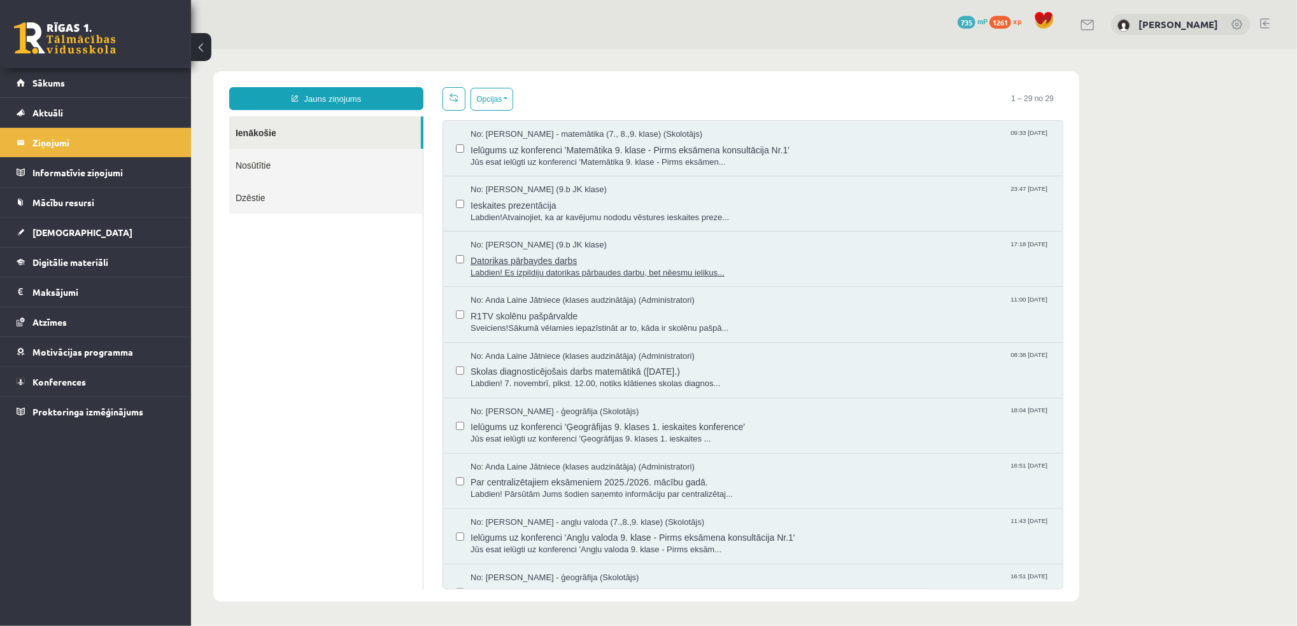
click at [519, 271] on span "Labdien! Es izpildiju datorikas pārbaudes darbu, bet nēesmu ielikus..." at bounding box center [759, 273] width 579 height 12
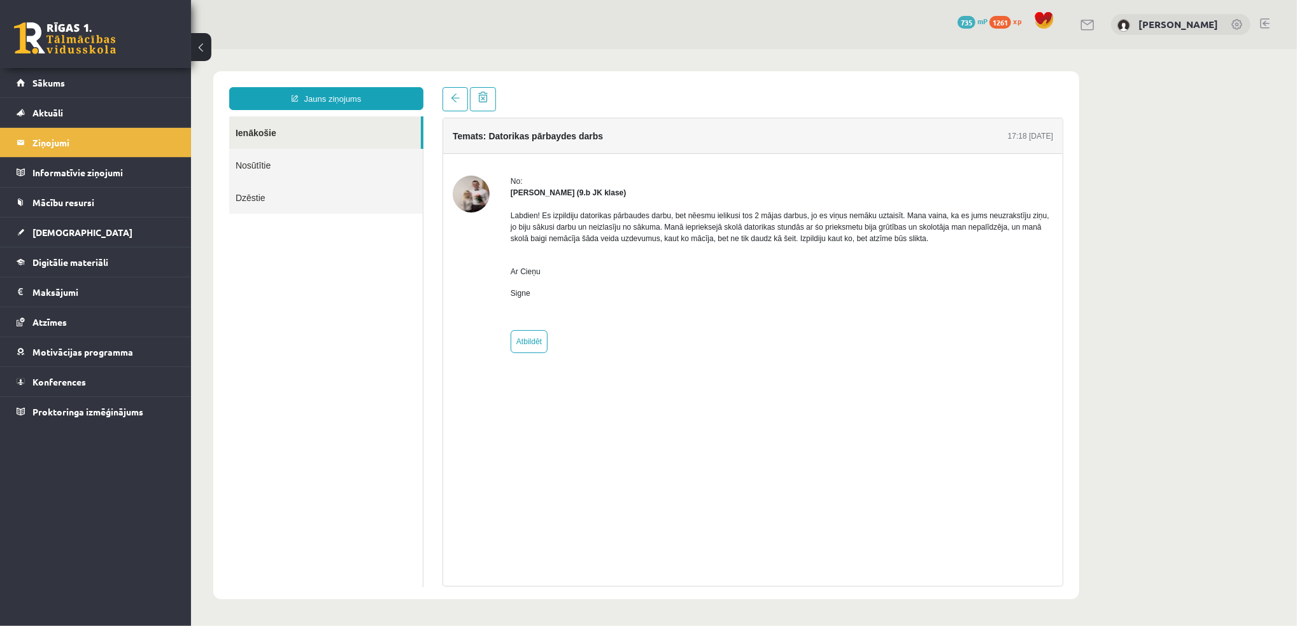
click at [458, 188] on img at bounding box center [470, 193] width 37 height 37
click at [444, 99] on link at bounding box center [454, 99] width 25 height 24
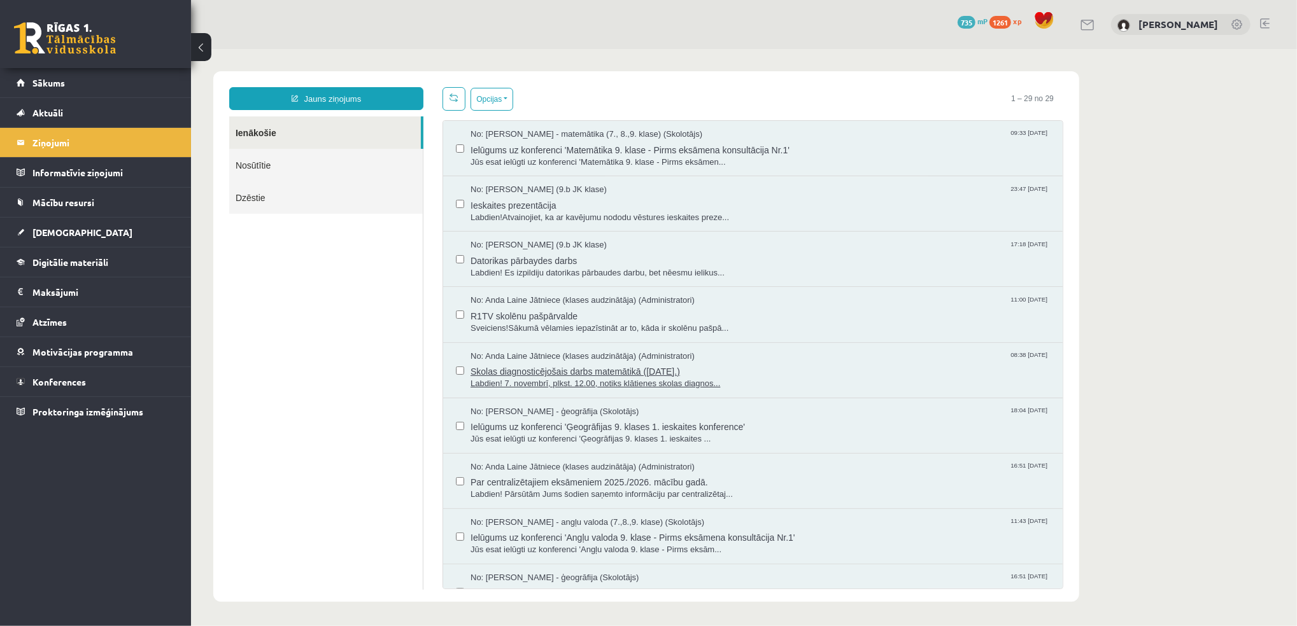
click at [523, 374] on span "Skolas diagnosticējošais darbs matemātikā (07.11.2025.)" at bounding box center [759, 370] width 579 height 16
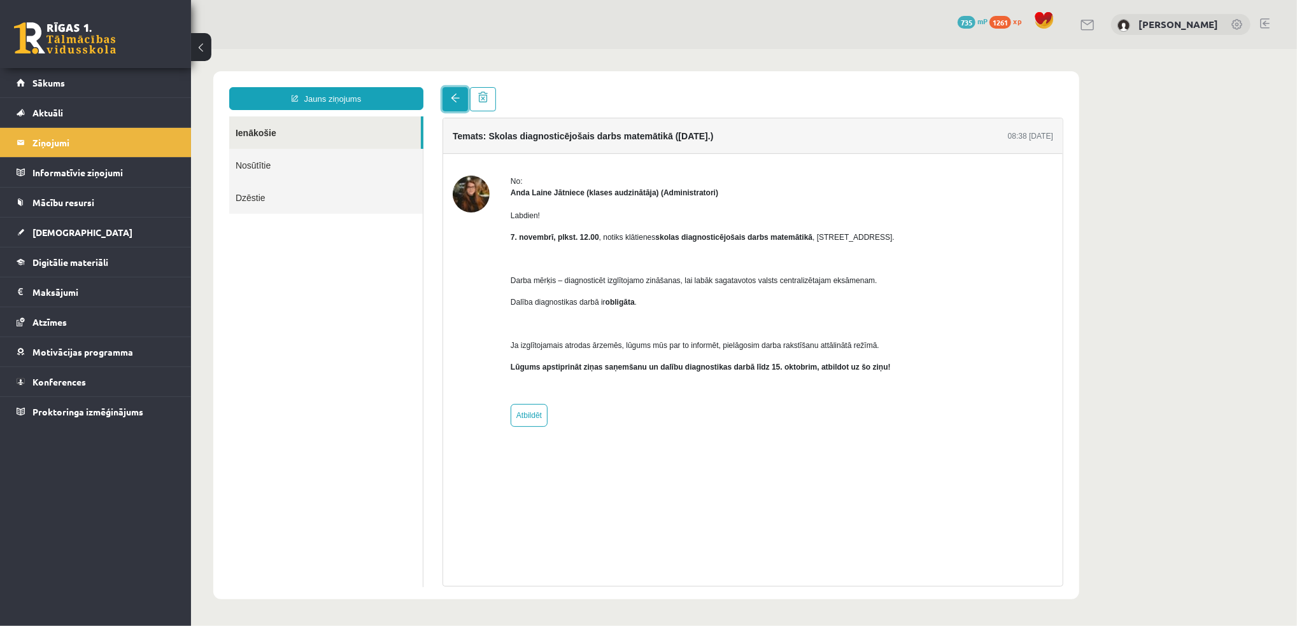
click at [445, 103] on link at bounding box center [454, 99] width 25 height 24
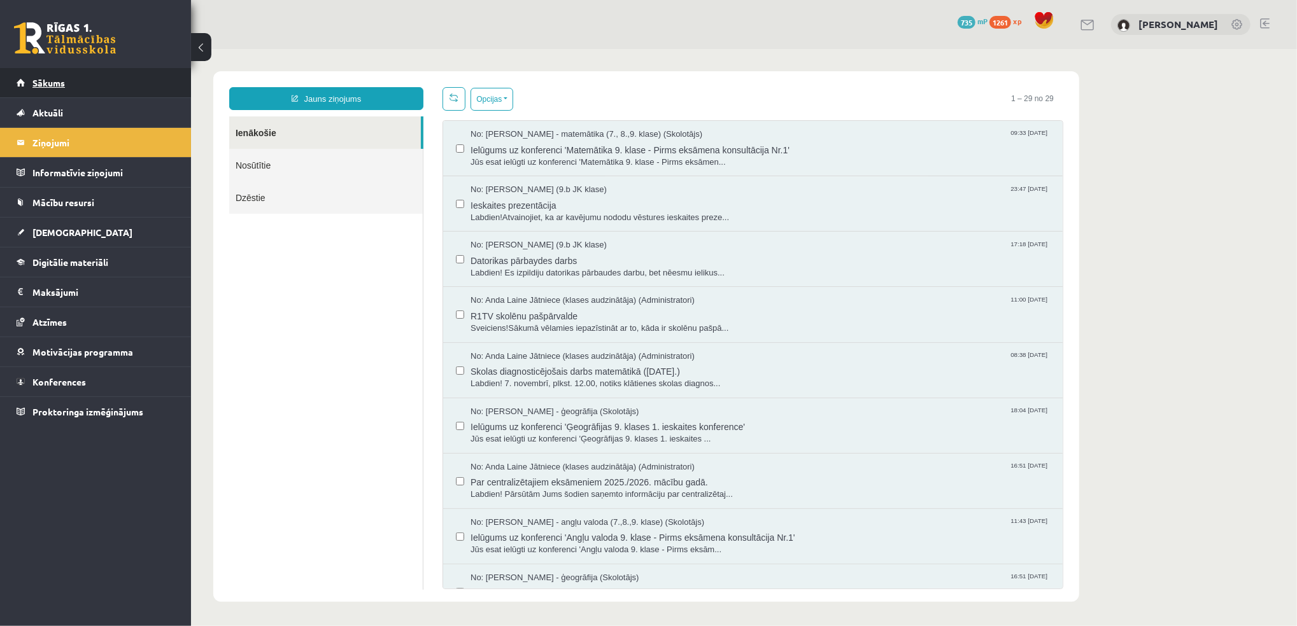
click at [89, 82] on link "Sākums" at bounding box center [96, 82] width 159 height 29
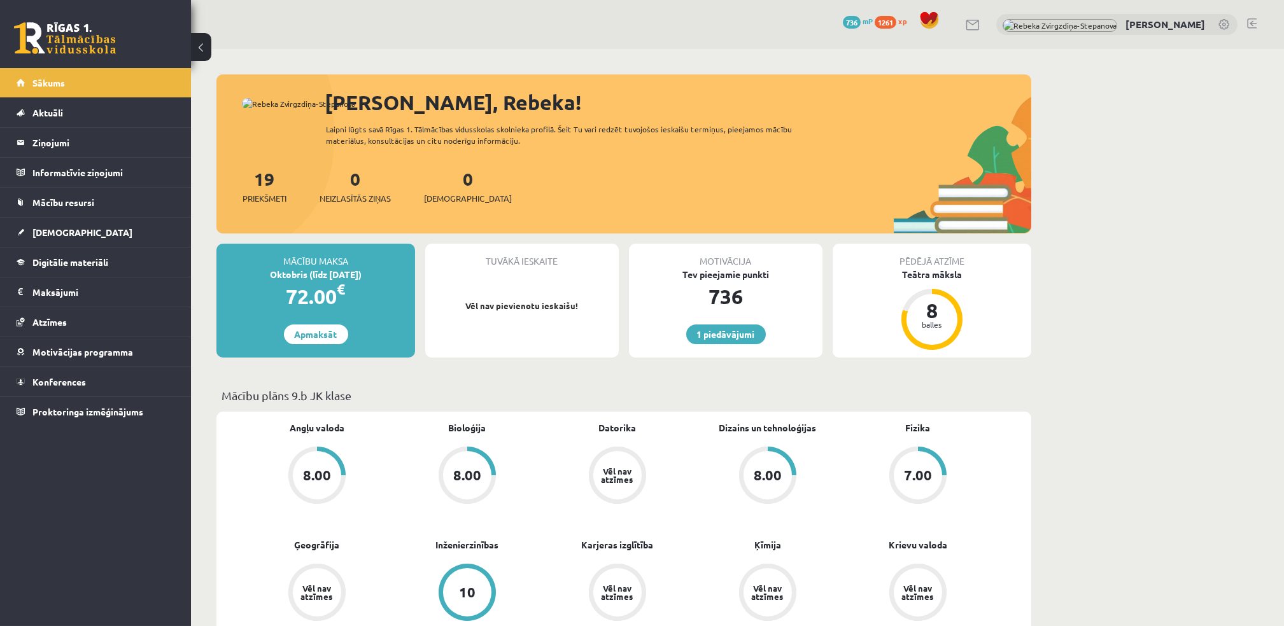
click at [267, 124] on div "Sveika, Rebeka! Laipni lūgts savā Rīgas 1. Tālmācības vidusskolas skolnieka pro…" at bounding box center [623, 160] width 815 height 146
